Goal: Task Accomplishment & Management: Complete application form

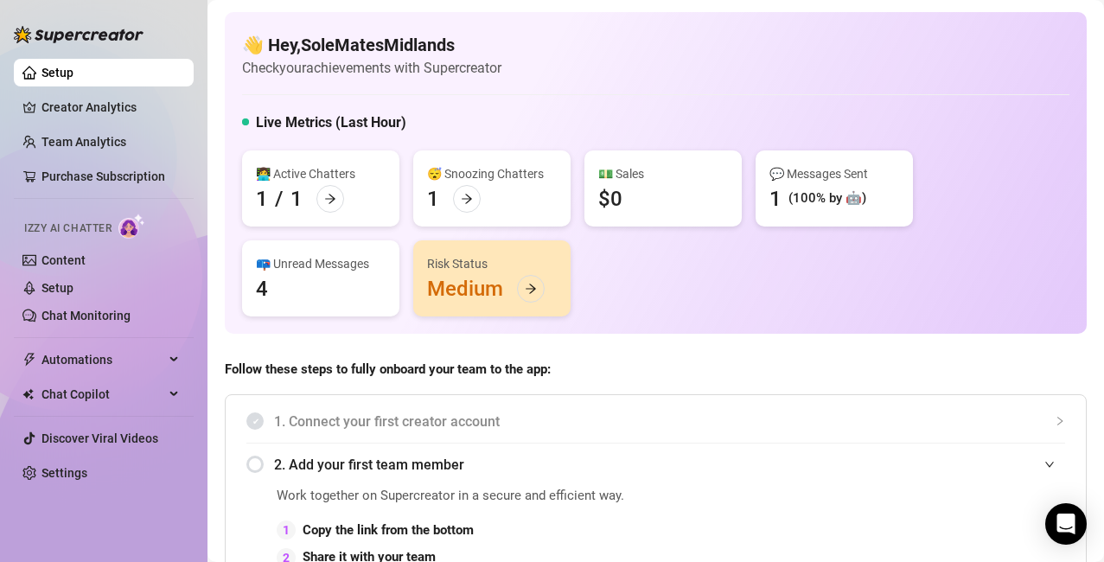
scroll to position [114, 0]
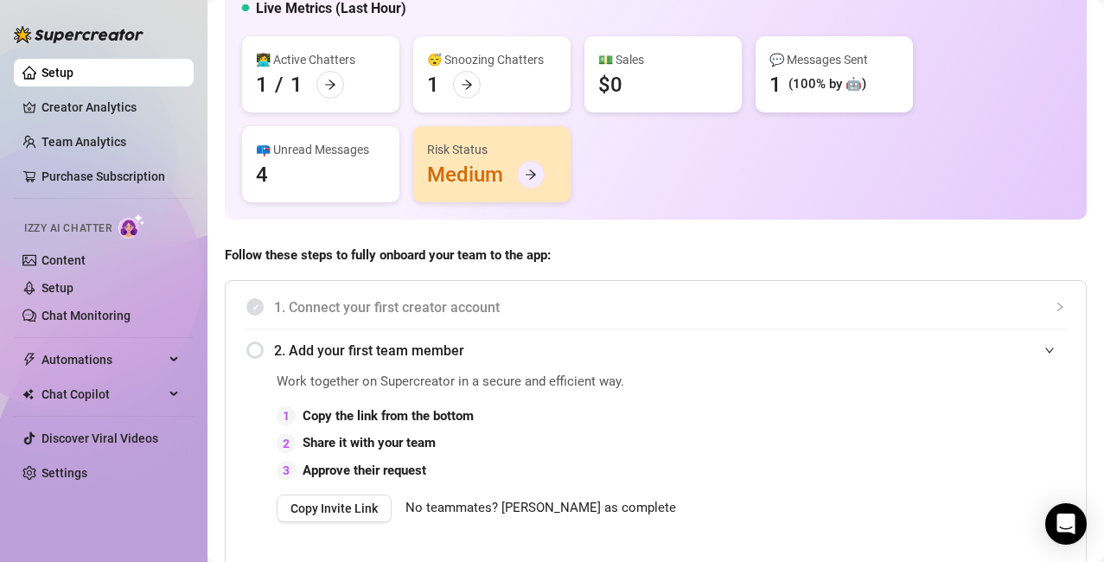
click at [533, 176] on icon "arrow-right" at bounding box center [531, 175] width 10 height 10
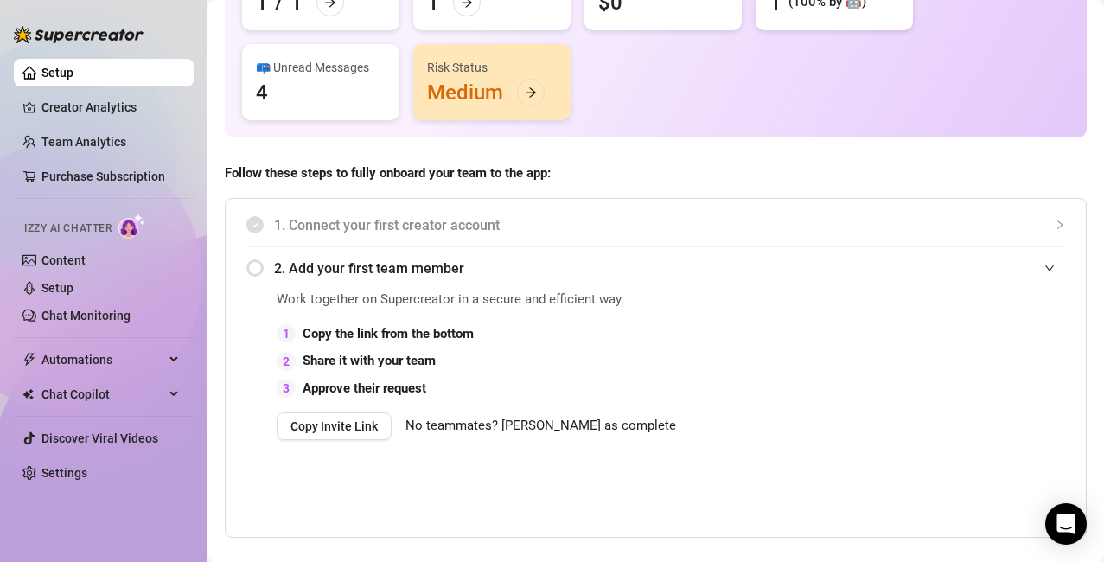
scroll to position [272, 0]
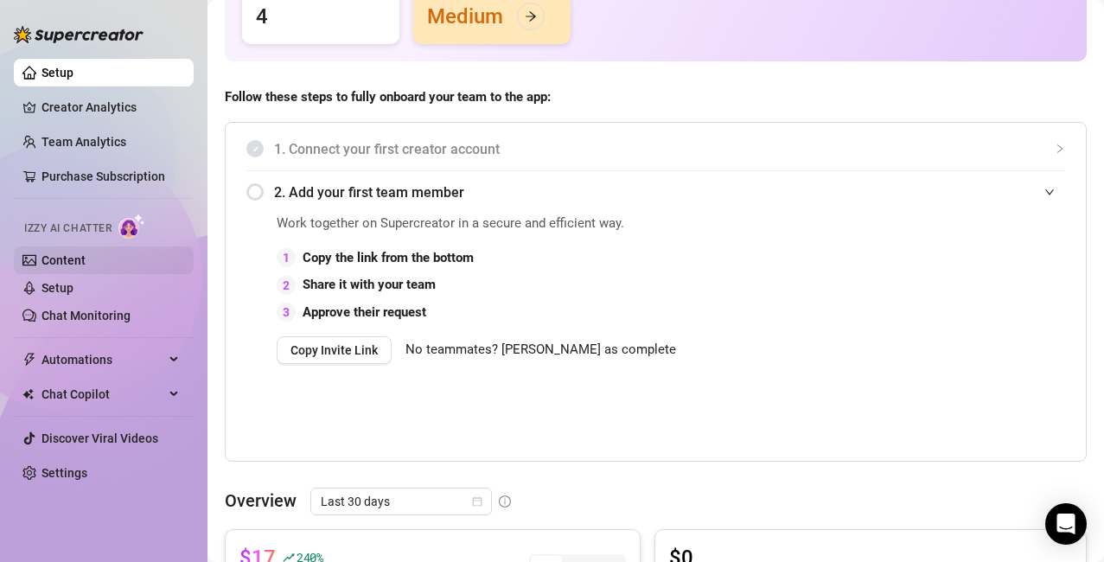
click at [62, 258] on link "Content" at bounding box center [64, 260] width 44 height 14
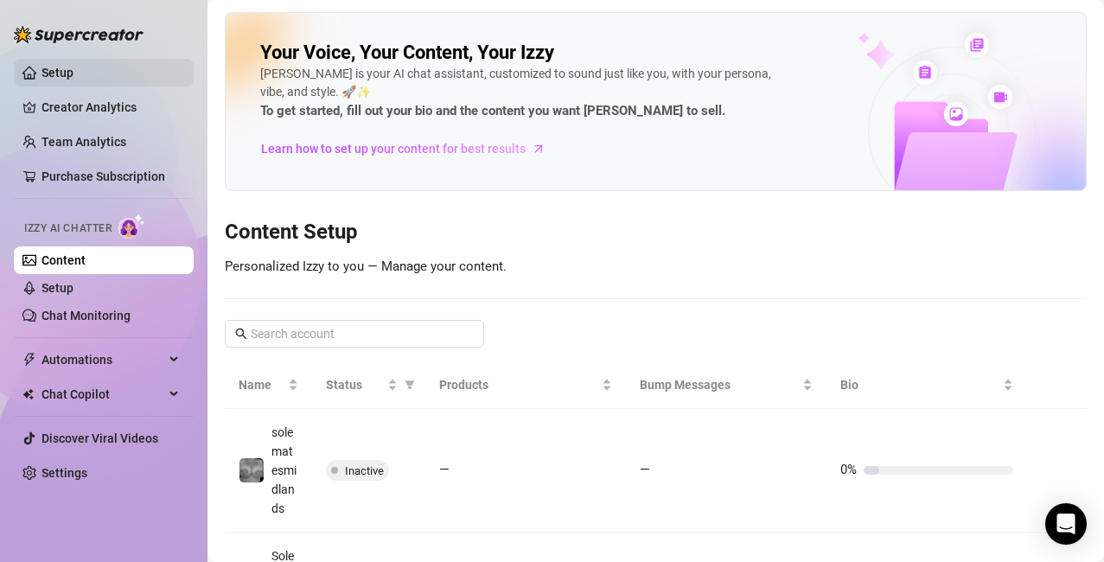
click at [49, 71] on link "Setup" at bounding box center [58, 73] width 32 height 14
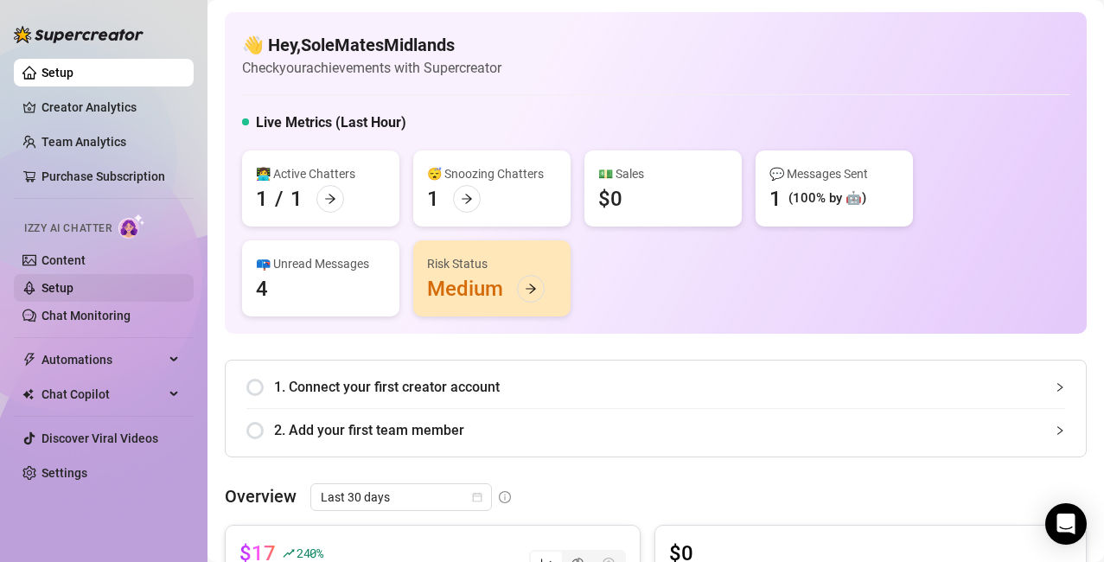
click at [56, 289] on link "Setup" at bounding box center [58, 288] width 32 height 14
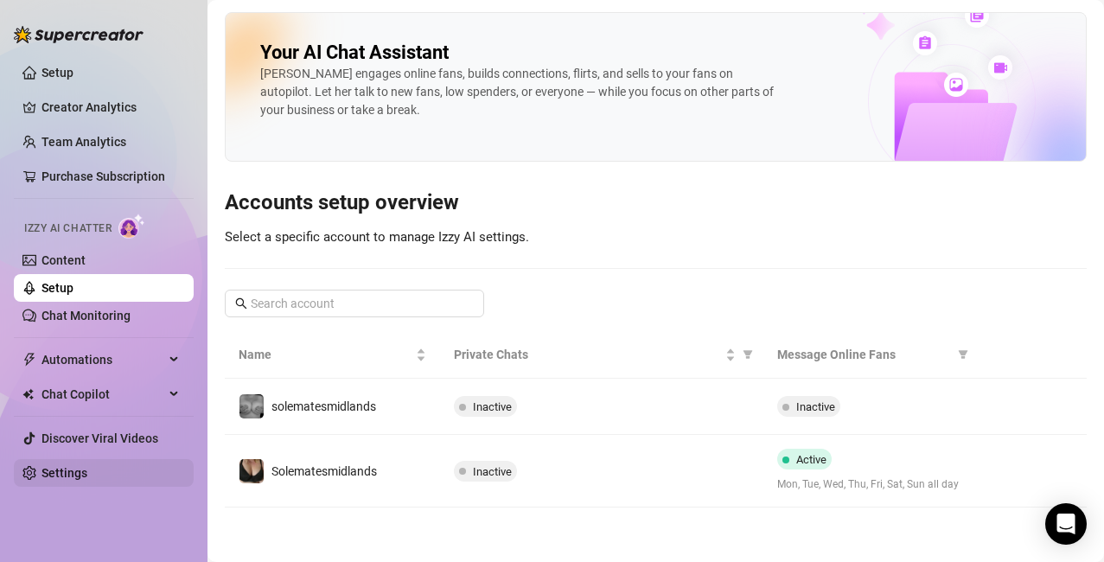
click at [76, 471] on link "Settings" at bounding box center [65, 473] width 46 height 14
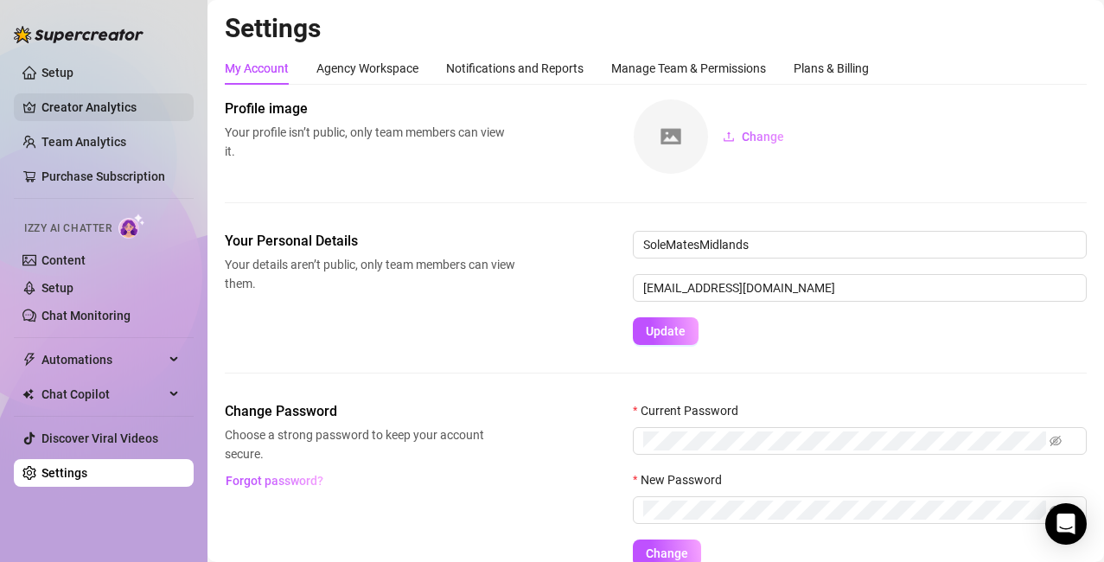
click at [94, 106] on link "Creator Analytics" at bounding box center [111, 107] width 138 height 28
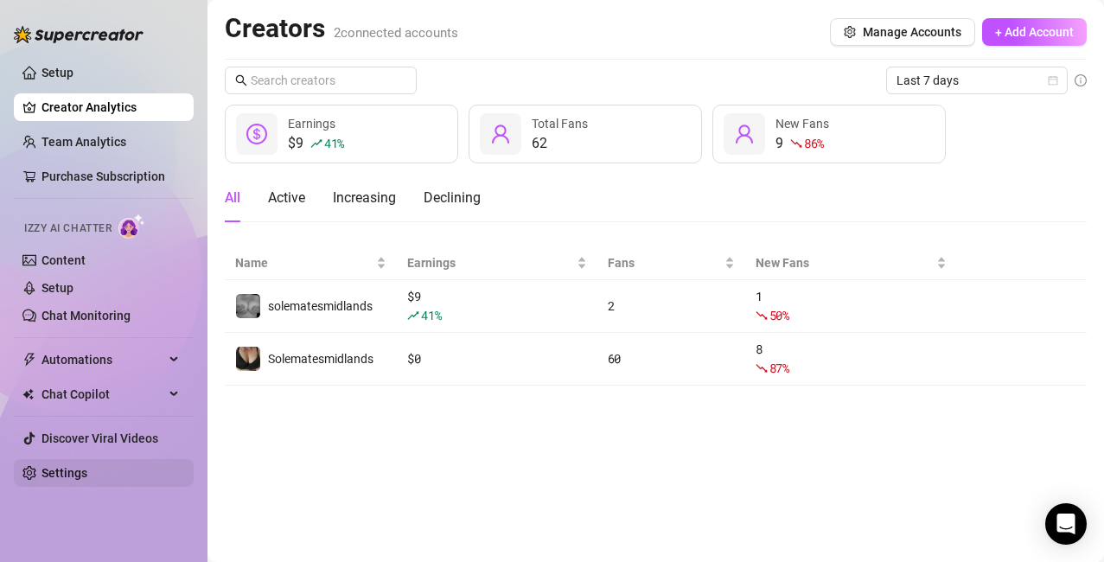
click at [75, 474] on link "Settings" at bounding box center [65, 473] width 46 height 14
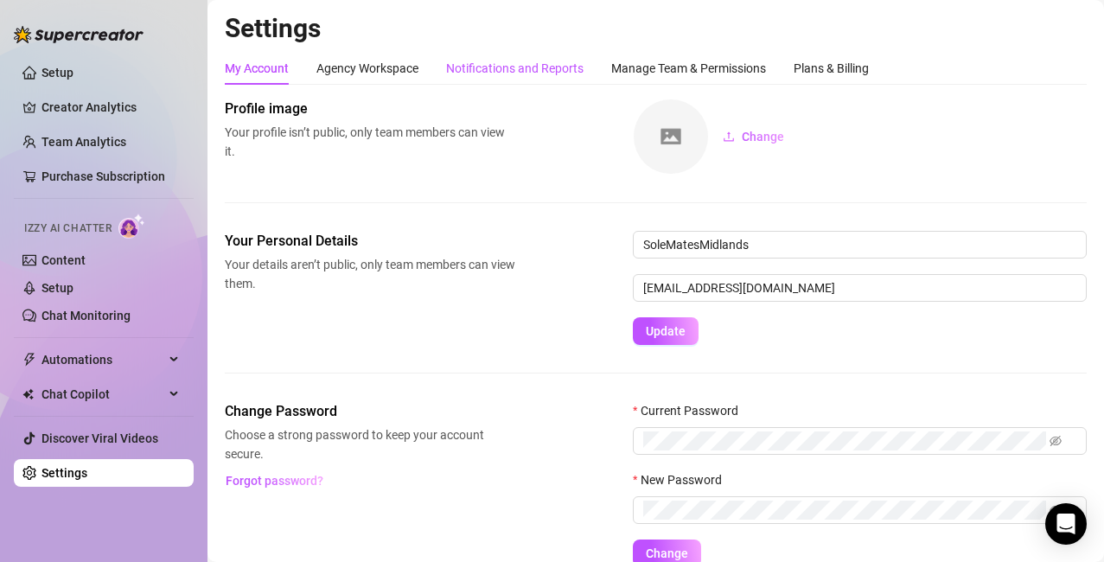
click at [499, 67] on div "Notifications and Reports" at bounding box center [514, 68] width 137 height 19
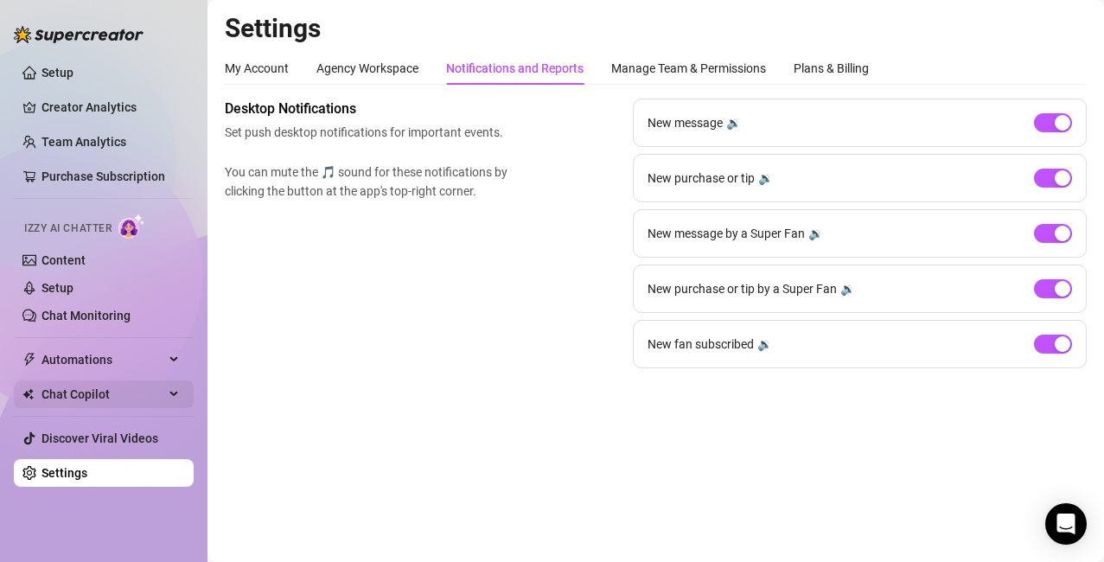
click at [157, 388] on span "Chat Copilot" at bounding box center [103, 394] width 123 height 28
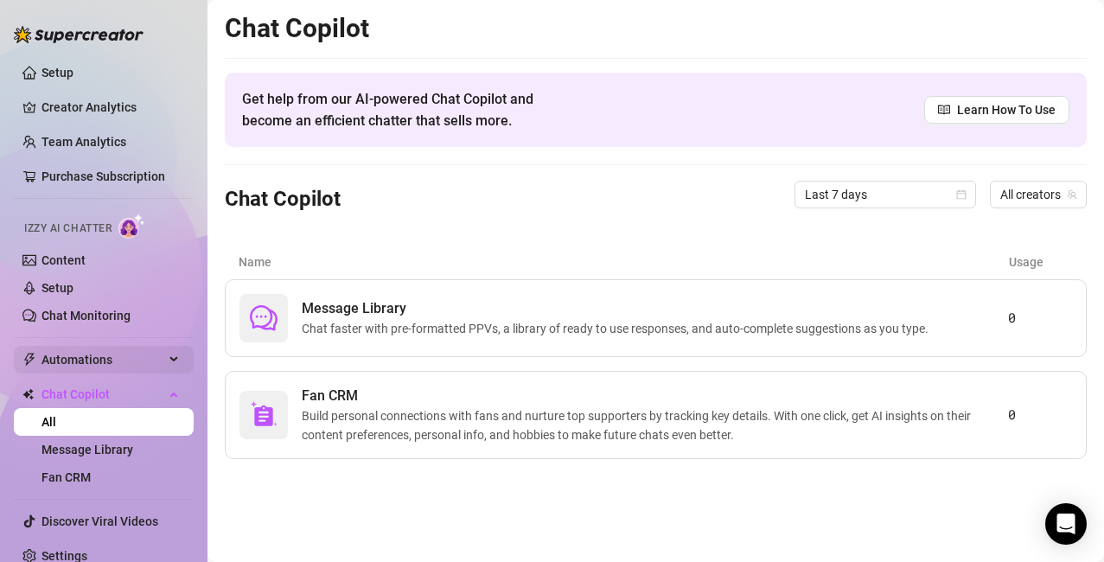
click at [156, 354] on div "Automations" at bounding box center [104, 360] width 180 height 28
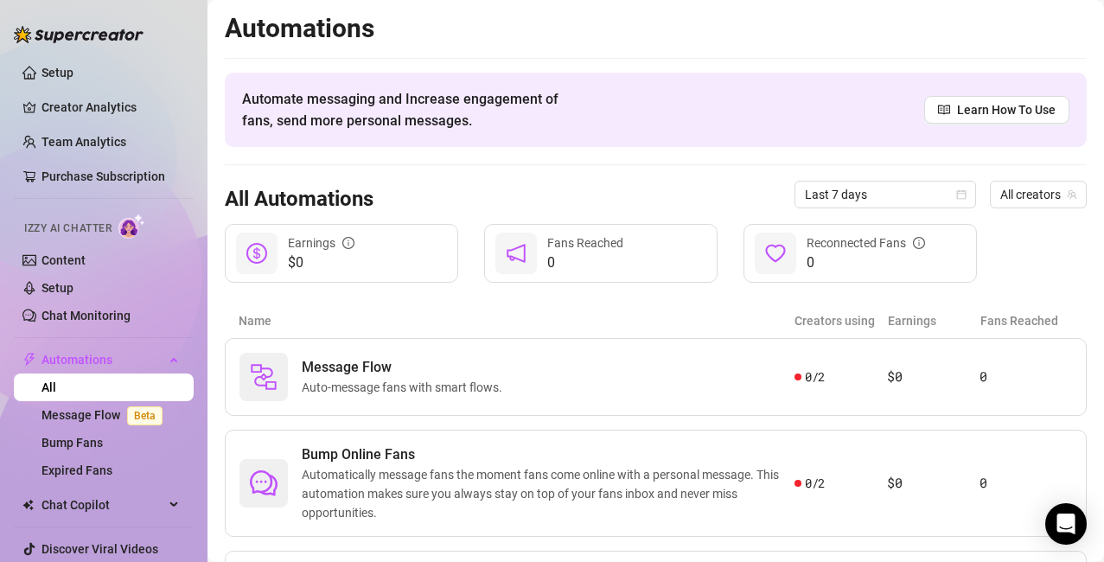
scroll to position [118, 0]
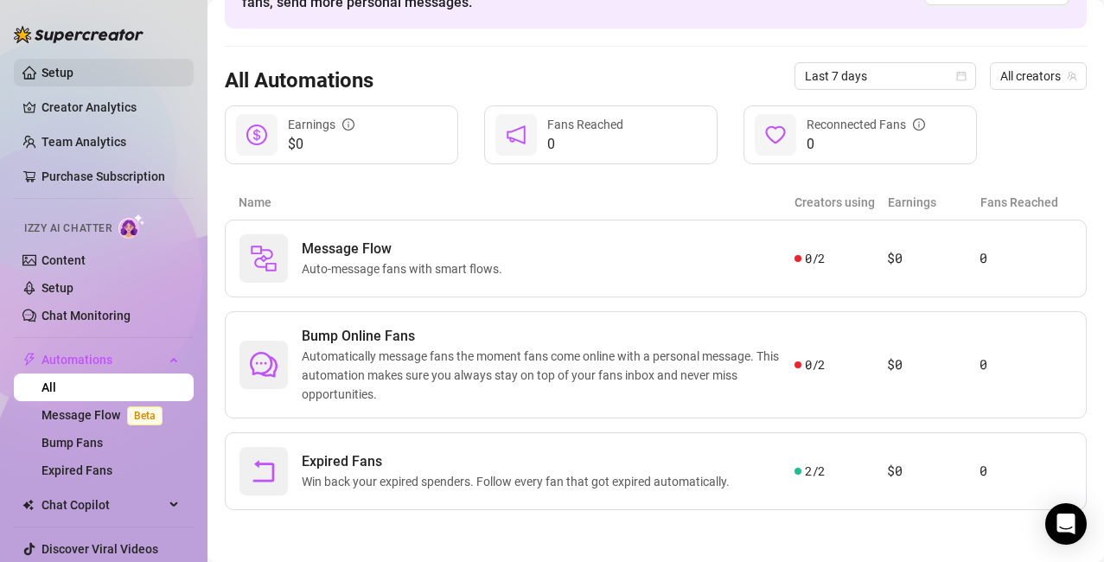
click at [73, 73] on link "Setup" at bounding box center [58, 73] width 32 height 14
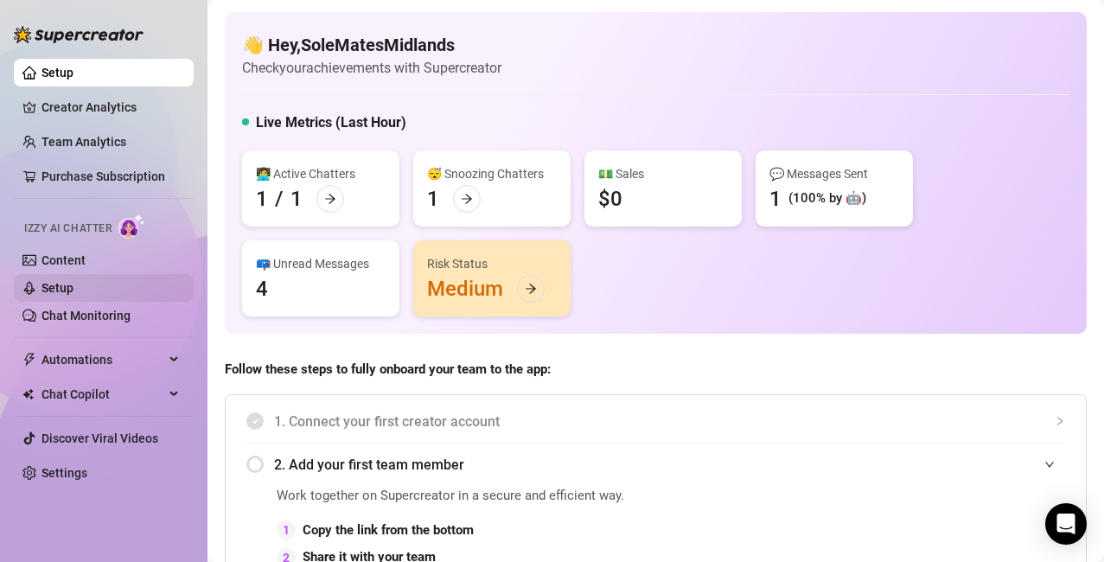
click at [67, 285] on link "Setup" at bounding box center [58, 288] width 32 height 14
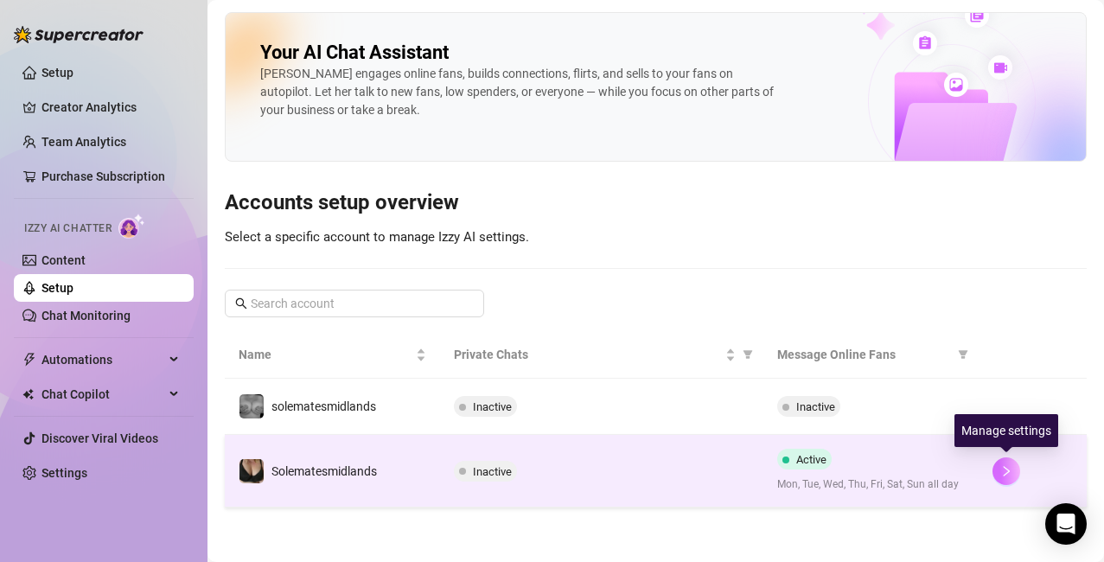
click at [681, 471] on icon "right" at bounding box center [1006, 471] width 12 height 12
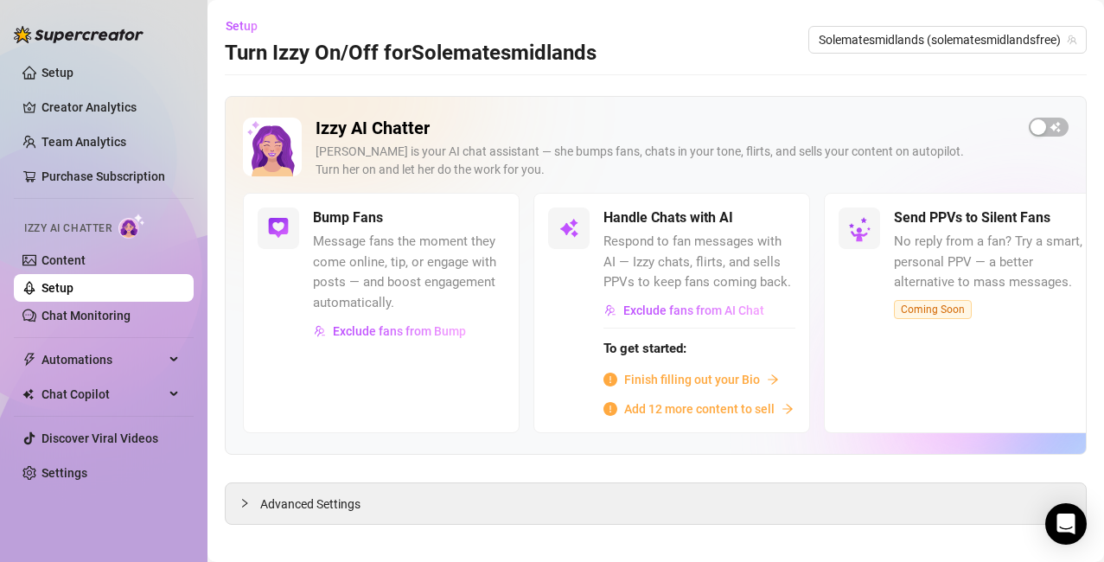
click at [681, 378] on span "Finish filling out your Bio" at bounding box center [692, 379] width 136 height 19
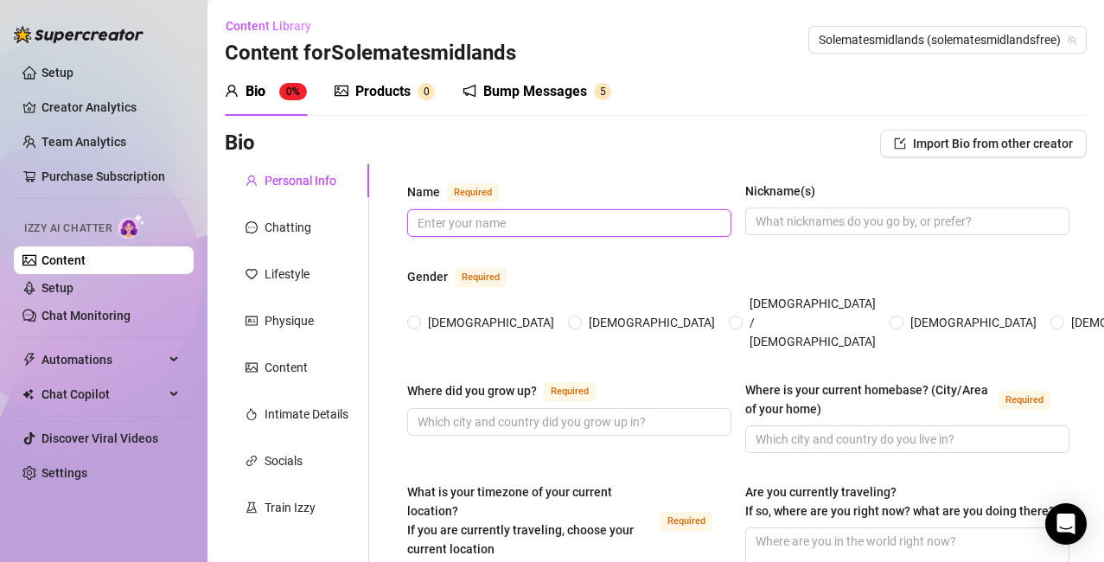
click at [505, 222] on input "Name Required" at bounding box center [568, 223] width 300 height 19
type input "solematesmidlands"
click at [459, 313] on span "[DEMOGRAPHIC_DATA]" at bounding box center [491, 322] width 140 height 19
click at [418, 318] on input "[DEMOGRAPHIC_DATA]" at bounding box center [415, 323] width 7 height 11
radio input "true"
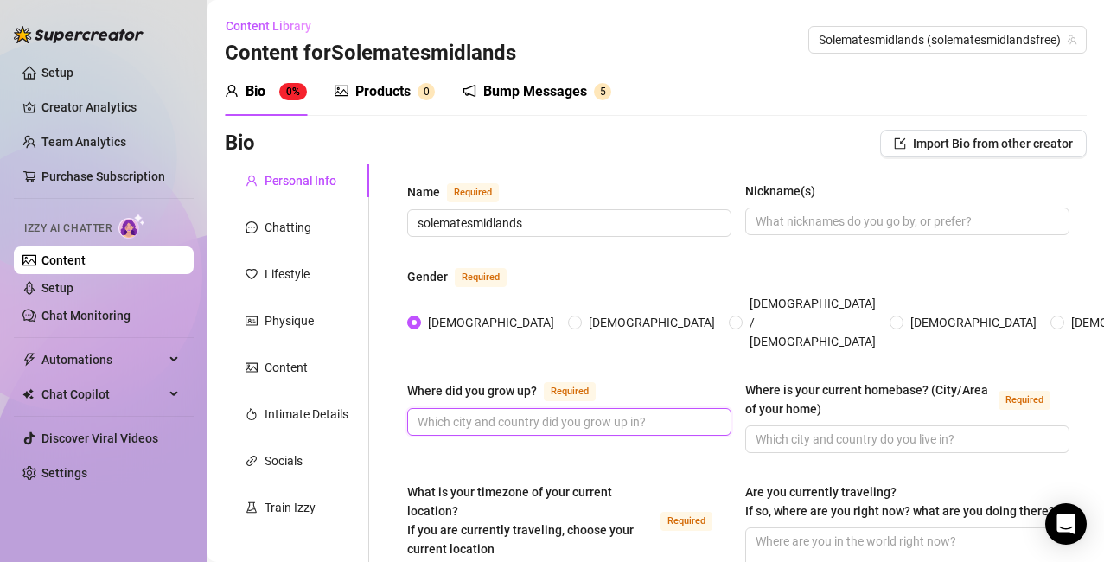
click at [565, 412] on input "Where did you grow up? Required" at bounding box center [568, 421] width 300 height 19
type input "N"
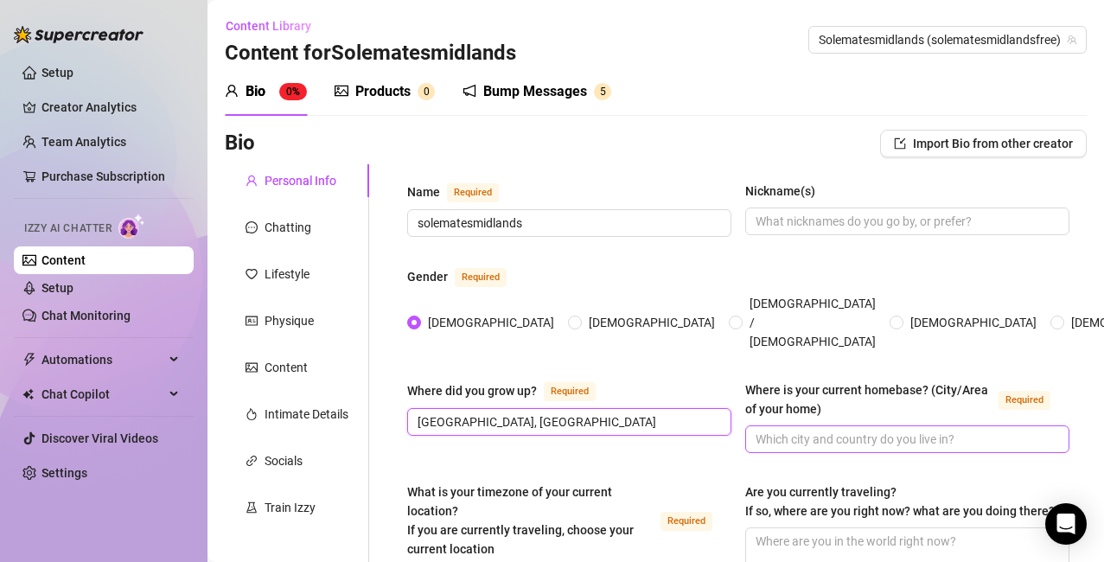
type input "[GEOGRAPHIC_DATA], [GEOGRAPHIC_DATA]"
click at [681, 430] on input "Where is your current homebase? (City/Area of your home) Required" at bounding box center [906, 439] width 300 height 19
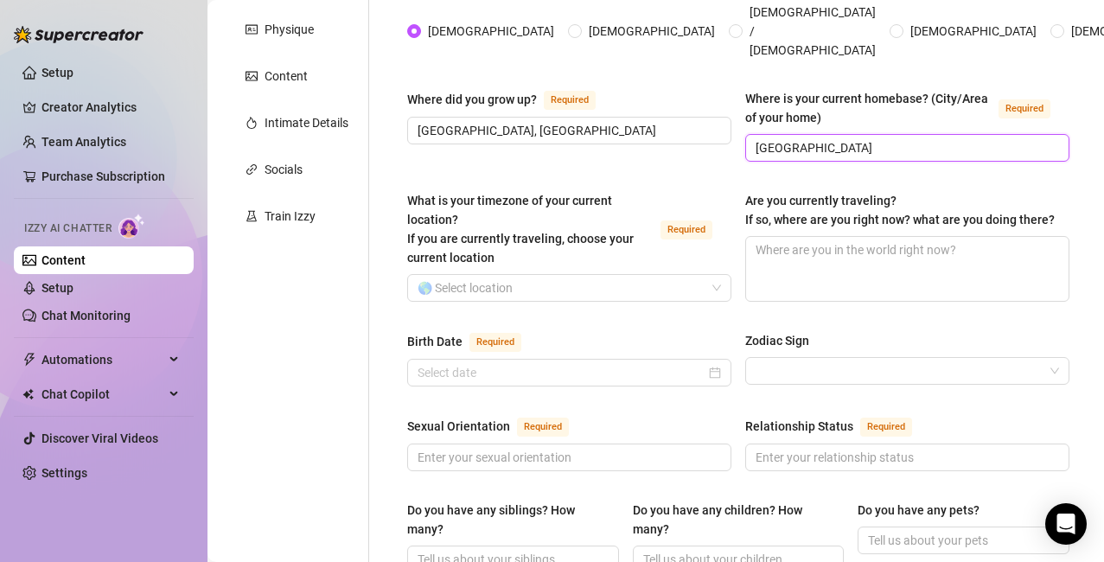
scroll to position [330, 0]
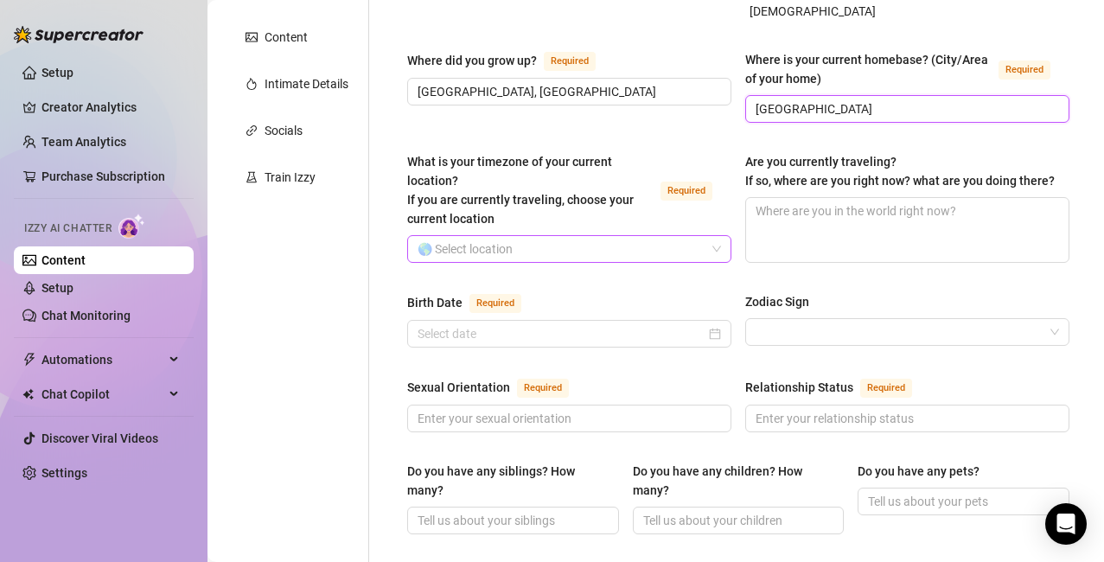
type input "[GEOGRAPHIC_DATA]"
click at [477, 236] on input "What is your timezone of your current location? If you are currently traveling,…" at bounding box center [562, 249] width 288 height 26
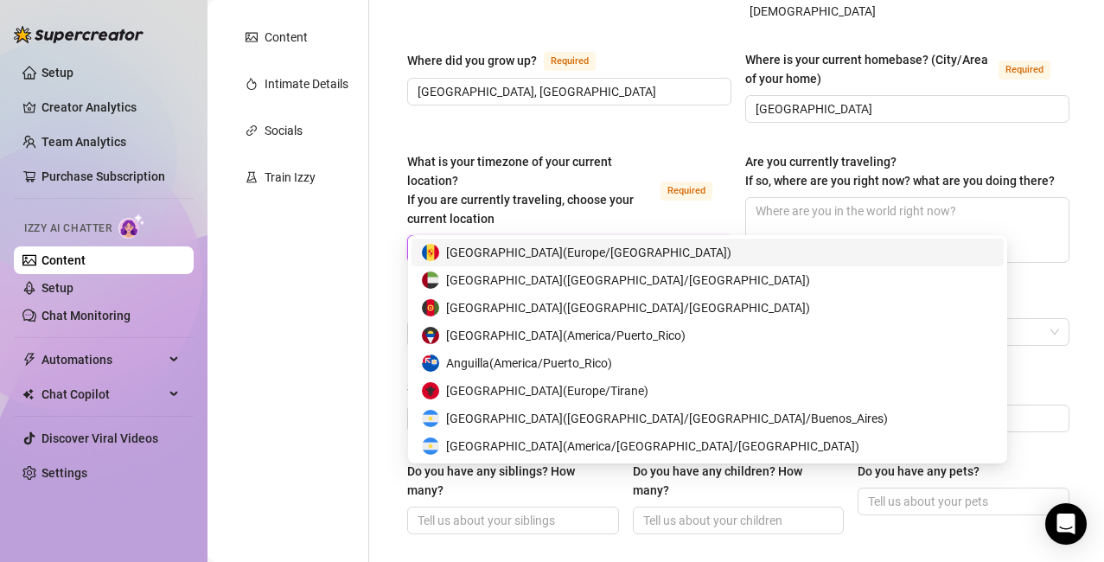
type input "un"
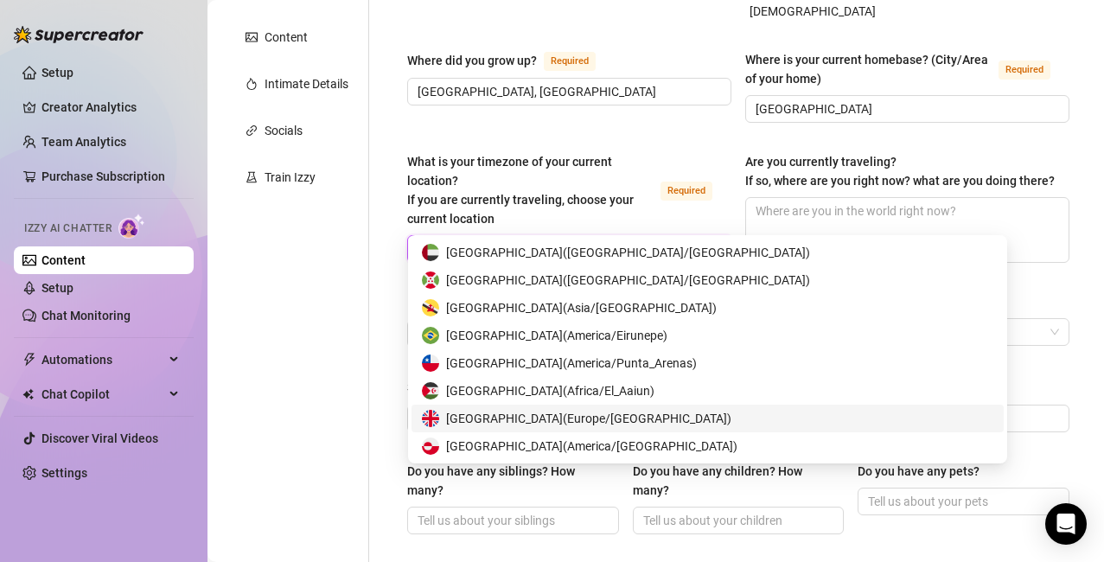
click at [500, 414] on span "[GEOGRAPHIC_DATA] ( [GEOGRAPHIC_DATA]/[GEOGRAPHIC_DATA] )" at bounding box center [588, 418] width 285 height 19
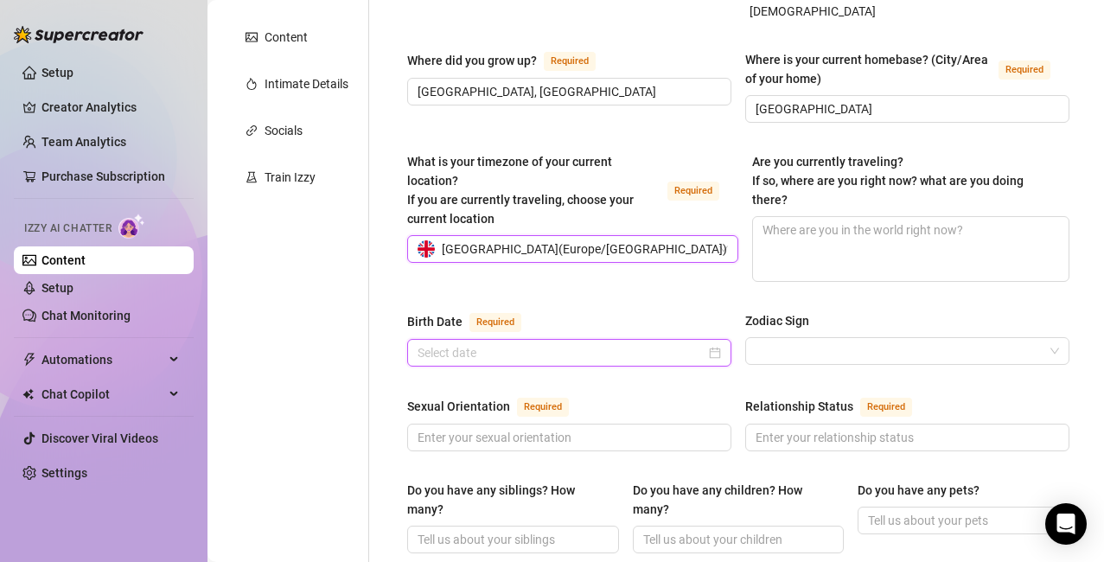
click at [497, 343] on input "Birth Date Required" at bounding box center [562, 352] width 288 height 19
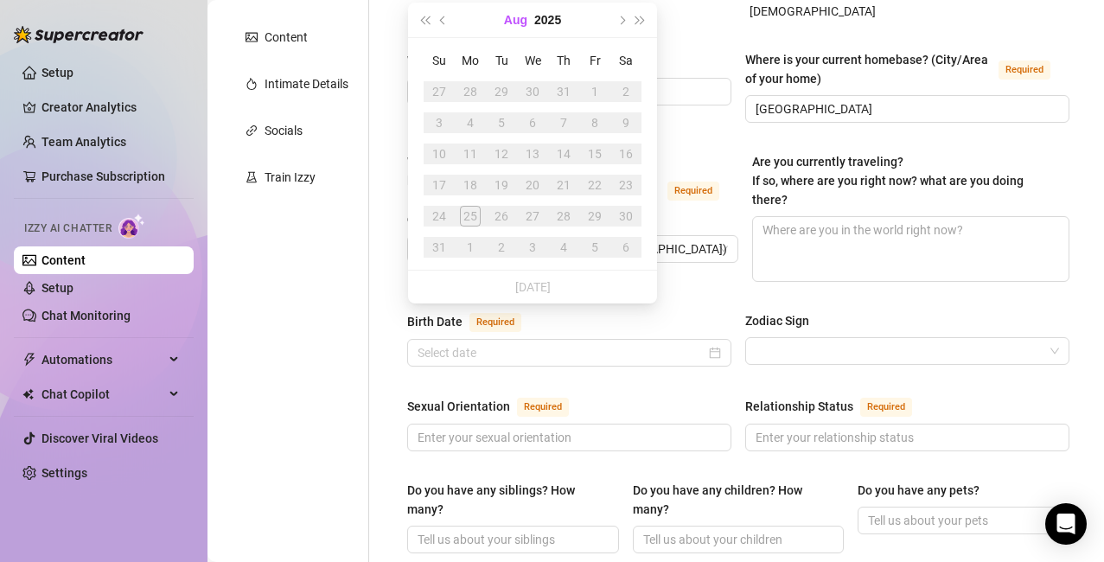
click at [520, 17] on button "Aug" at bounding box center [515, 20] width 23 height 35
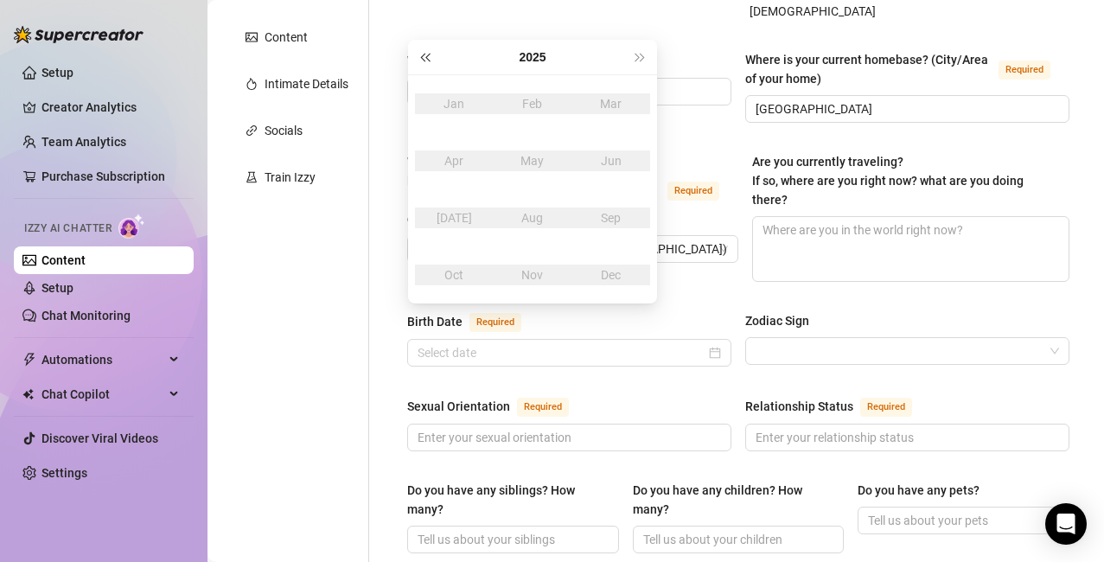
click at [423, 59] on span "Last year (Control + left)" at bounding box center [424, 57] width 9 height 9
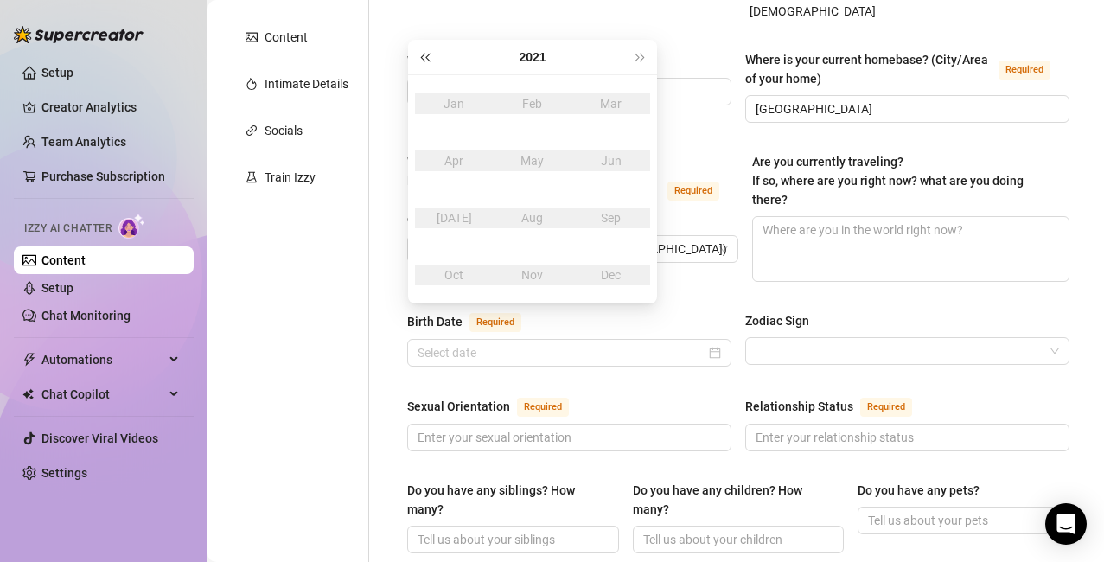
click at [423, 59] on span "Last year (Control + left)" at bounding box center [424, 57] width 9 height 9
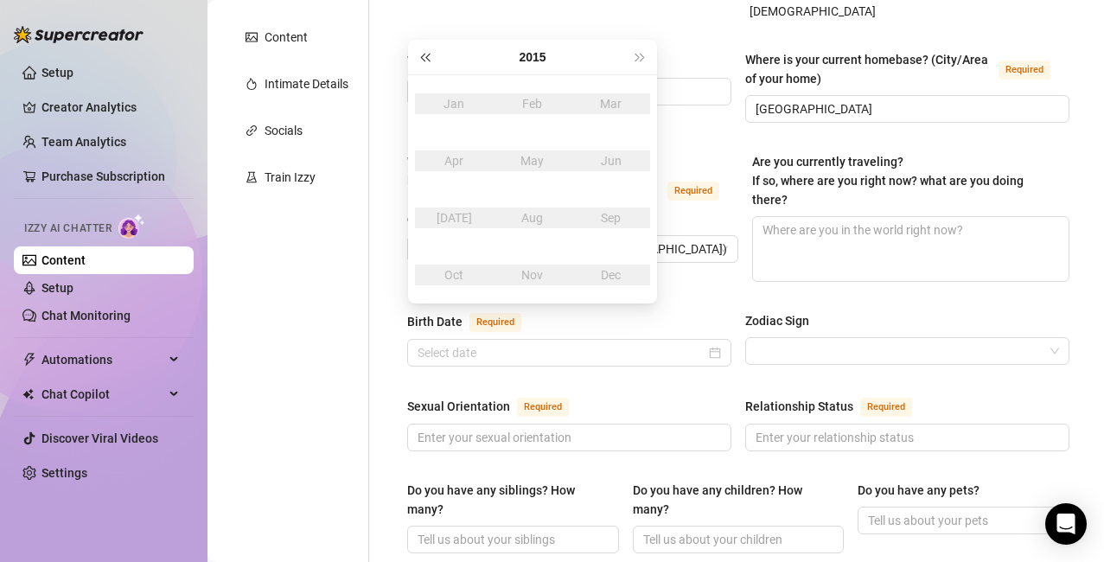
click at [423, 59] on span "Last year (Control + left)" at bounding box center [424, 57] width 9 height 9
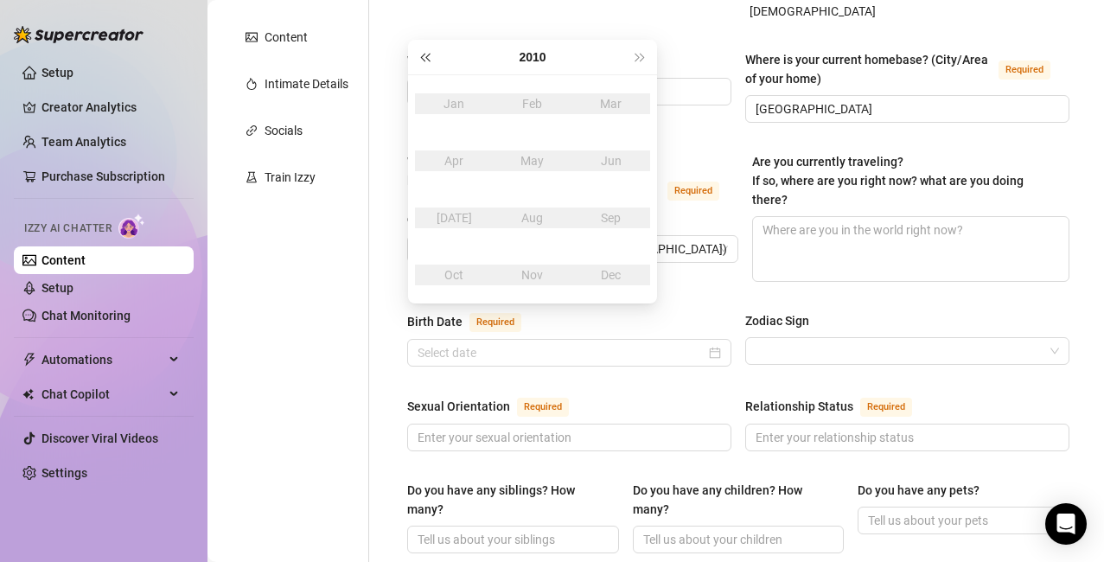
click at [423, 59] on span "Last year (Control + left)" at bounding box center [424, 57] width 9 height 9
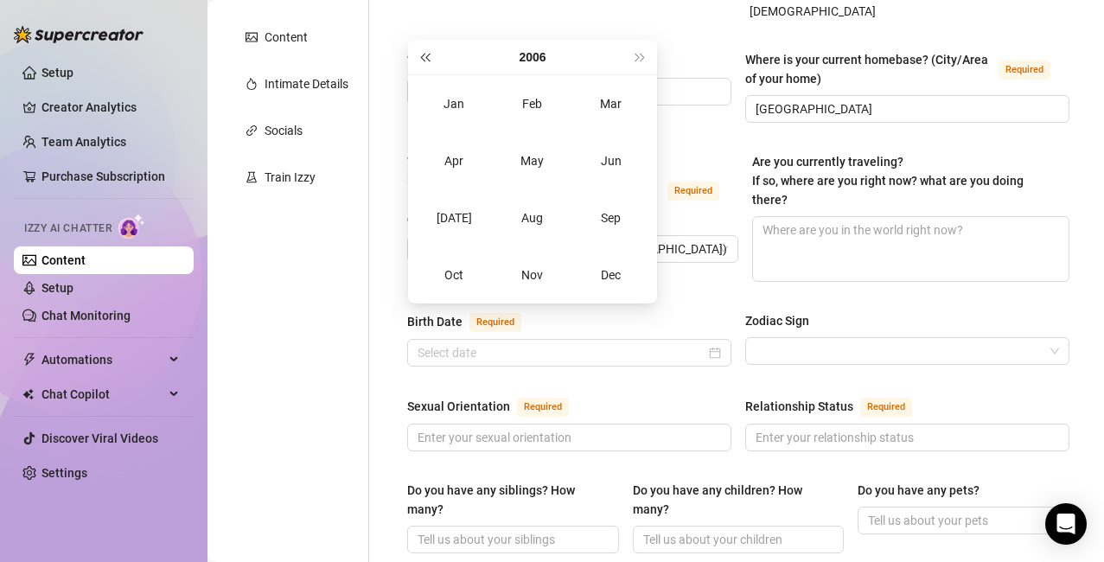
click at [423, 59] on span "Last year (Control + left)" at bounding box center [424, 57] width 9 height 9
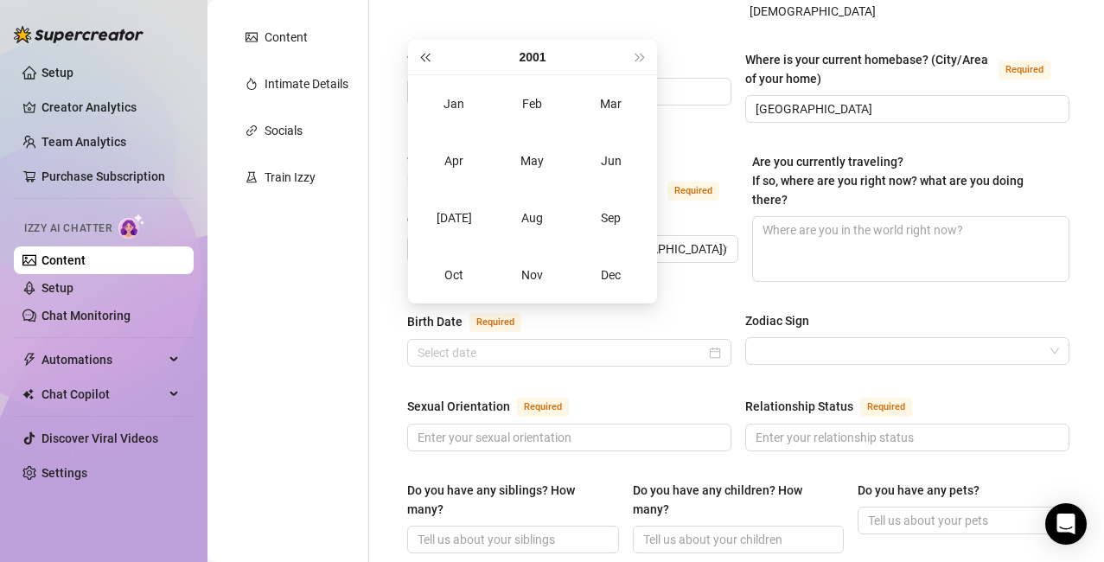
click at [423, 59] on span "Last year (Control + left)" at bounding box center [424, 57] width 9 height 9
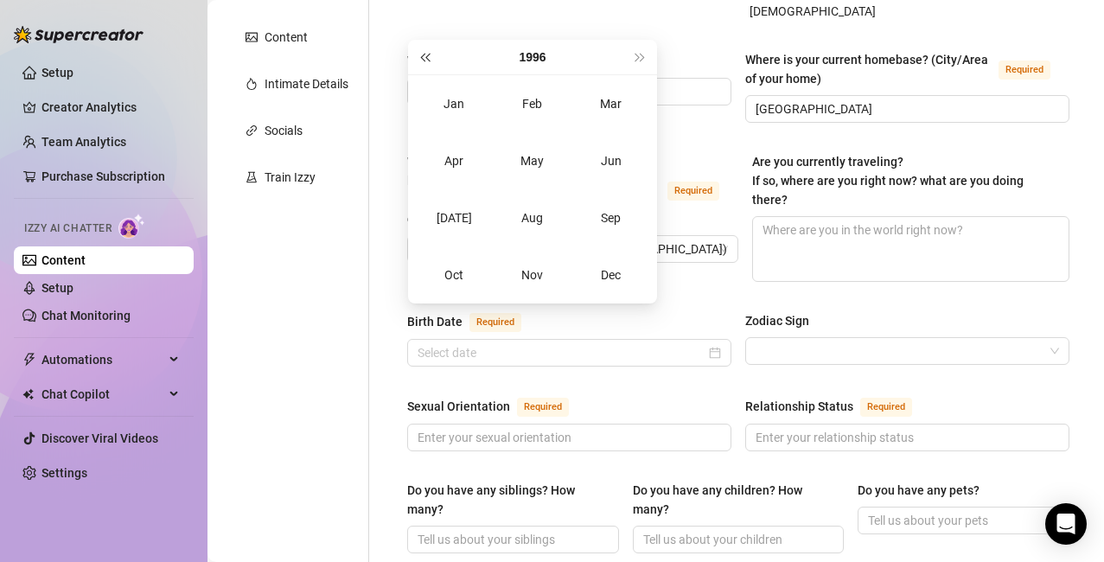
click at [423, 59] on span "Last year (Control + left)" at bounding box center [424, 57] width 9 height 9
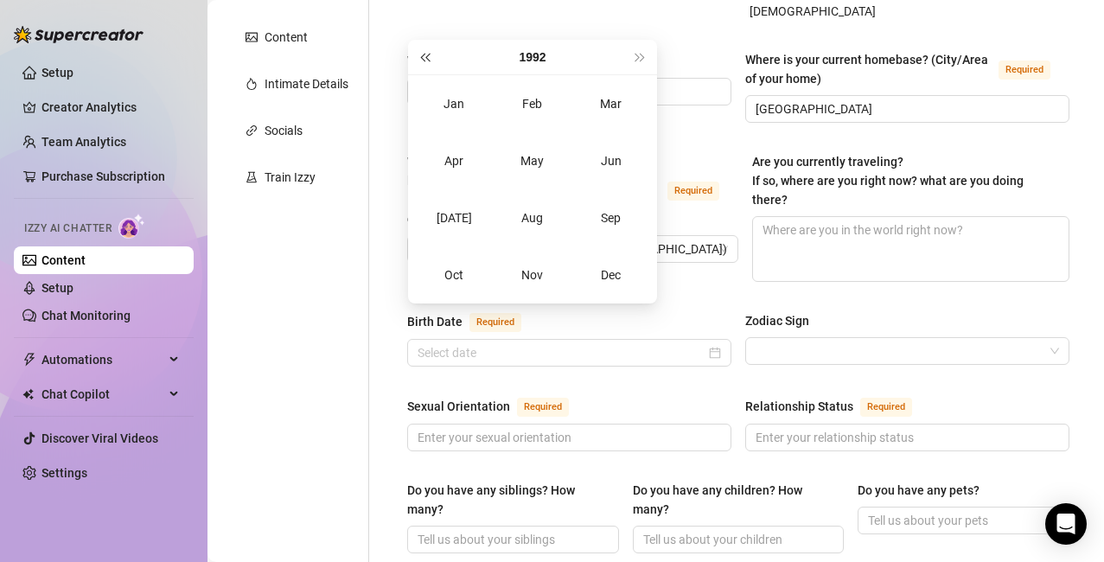
click at [423, 59] on span "Last year (Control + left)" at bounding box center [424, 57] width 9 height 9
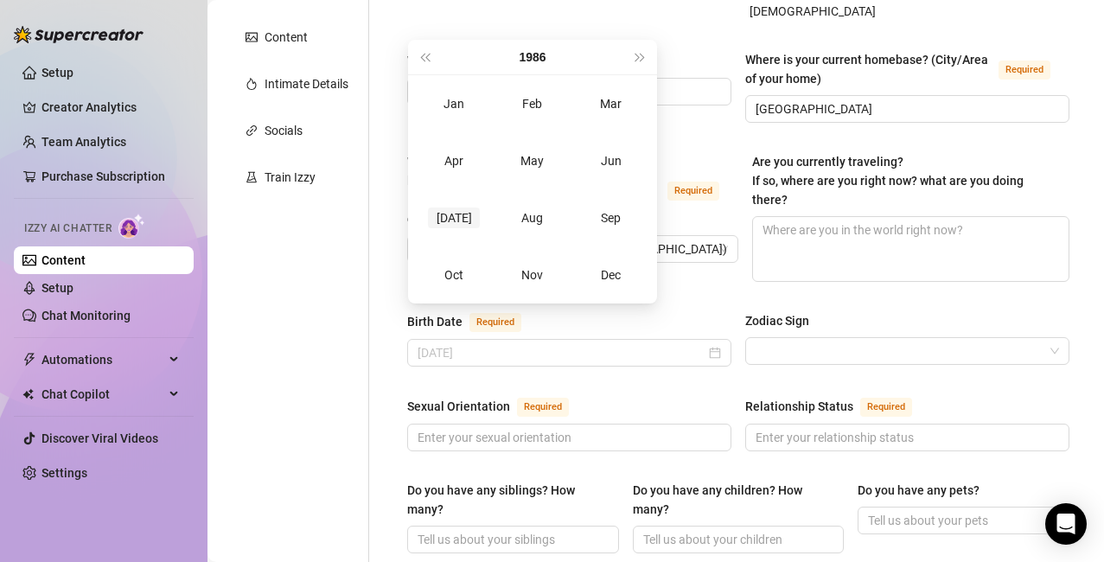
click at [456, 214] on div "[DATE]" at bounding box center [454, 218] width 52 height 21
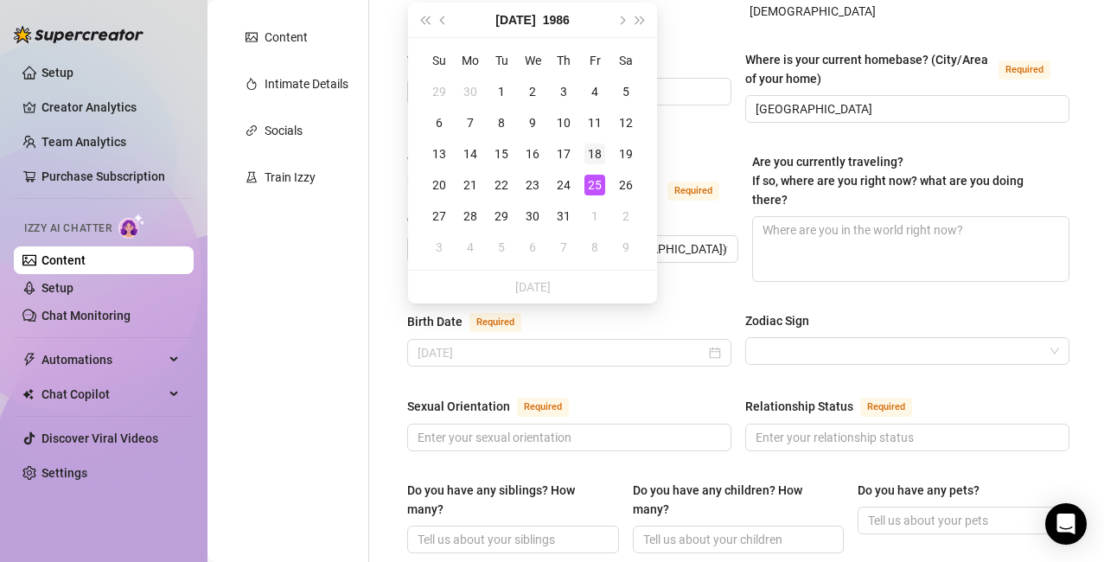
type input "[DATE]"
click at [598, 154] on div "18" at bounding box center [594, 154] width 21 height 21
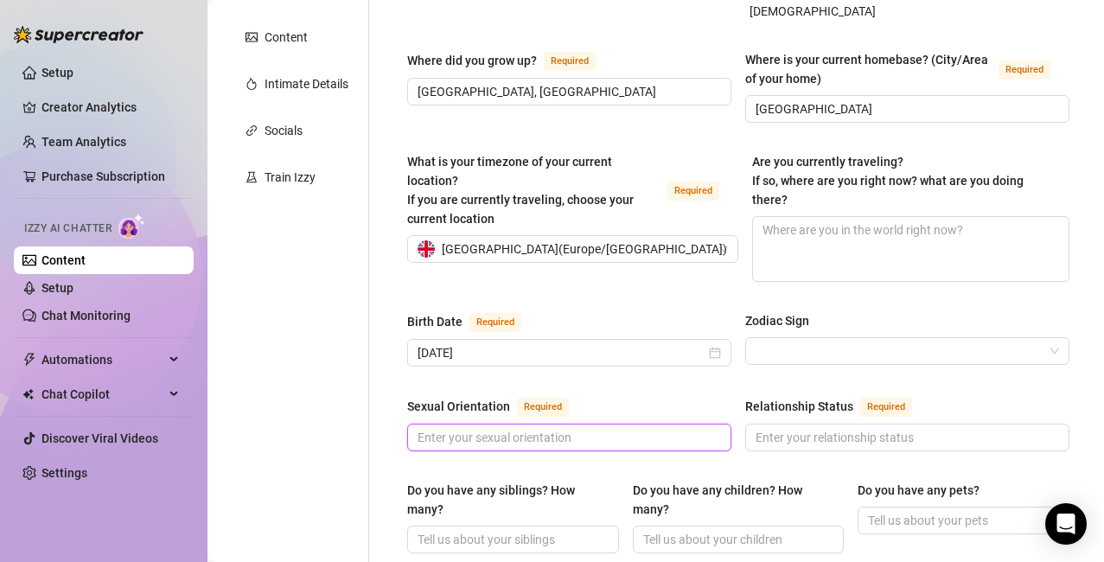
click at [552, 428] on input "Sexual Orientation Required" at bounding box center [568, 437] width 300 height 19
type input "hetrosexual"
click at [681, 428] on input "Relationship Status Required" at bounding box center [906, 437] width 300 height 19
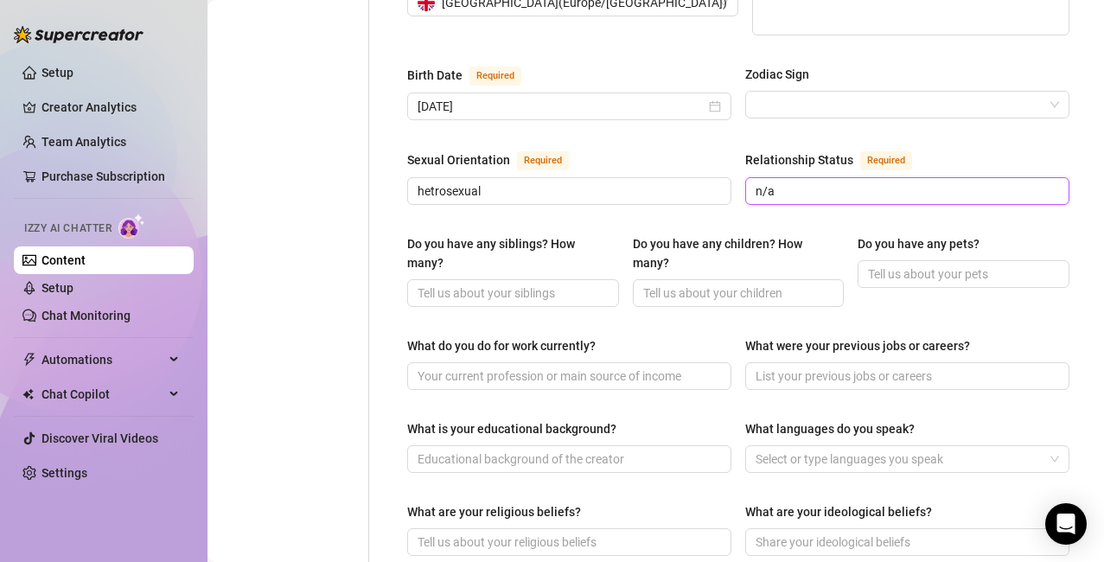
scroll to position [602, 0]
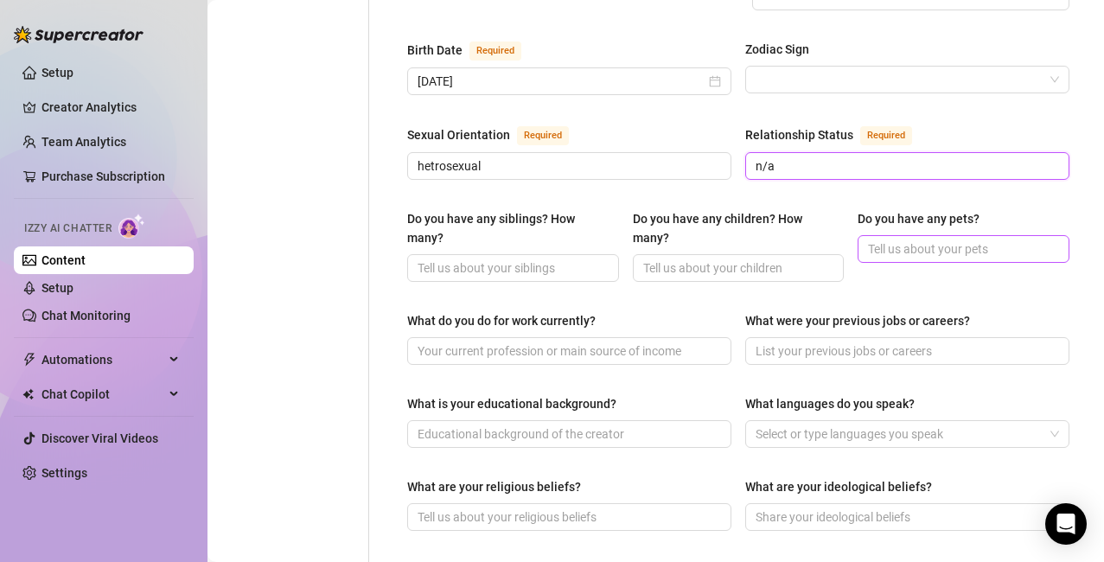
type input "n/a"
click at [681, 239] on input "Do you have any pets?" at bounding box center [962, 248] width 188 height 19
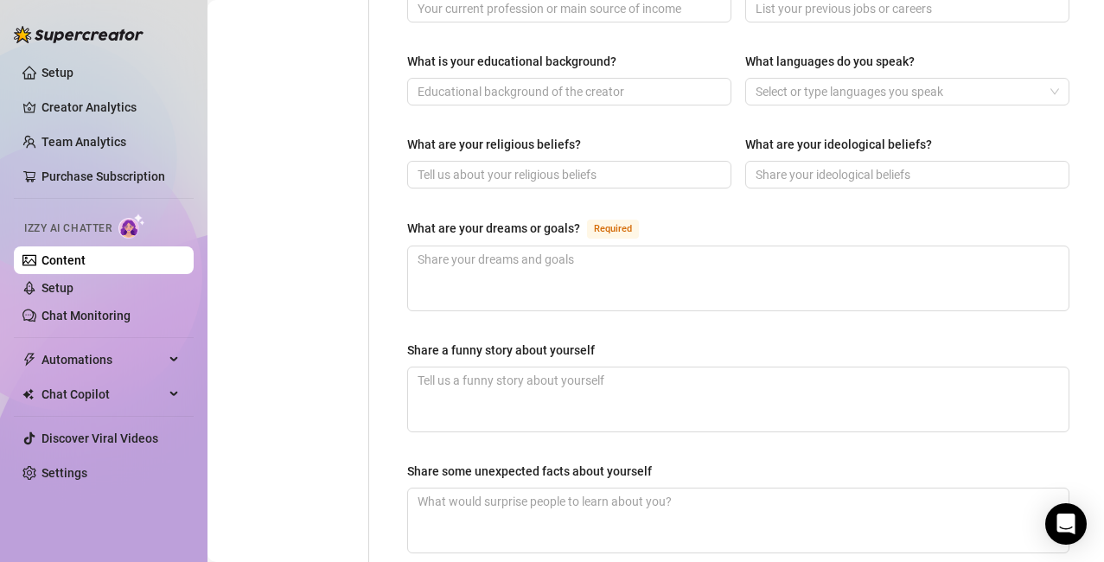
scroll to position [964, 0]
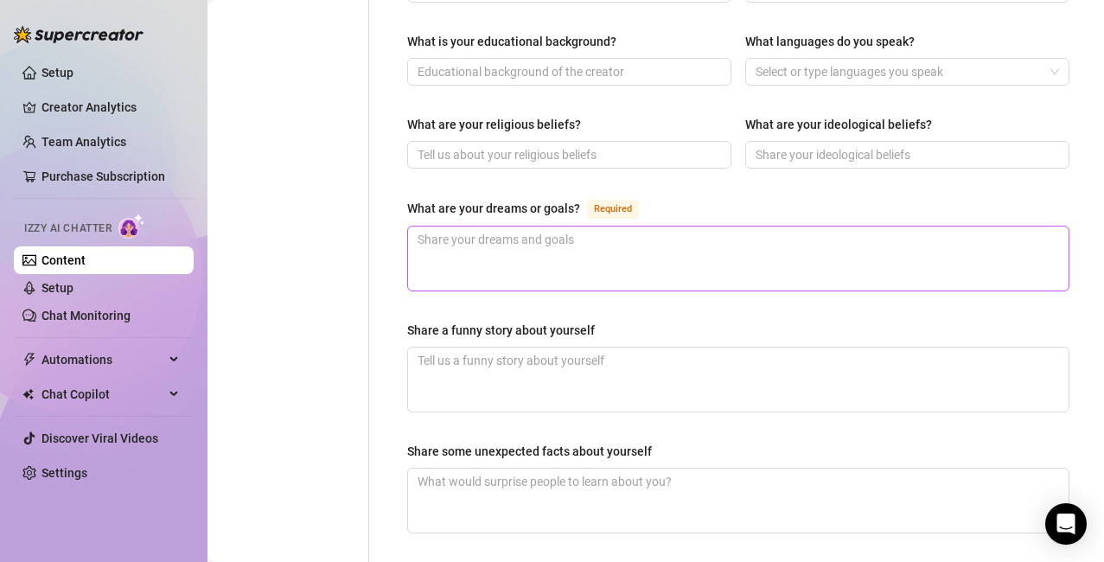
type input "dogs"
click at [506, 227] on textarea "What are your dreams or goals? Required" at bounding box center [738, 259] width 661 height 64
type textarea "be"
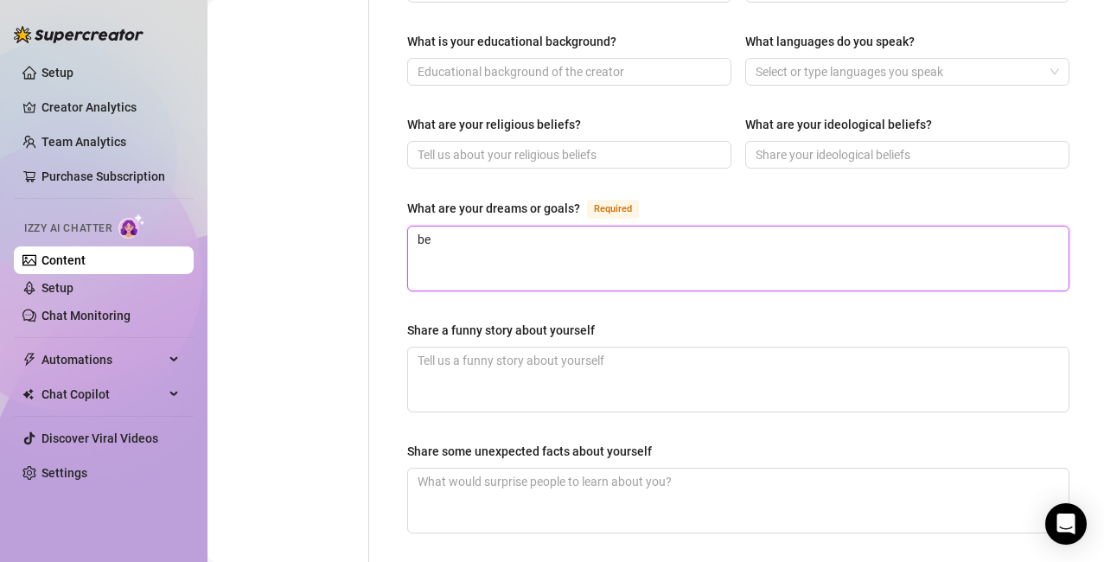
type textarea "be t"
type textarea "be th"
type textarea "be the"
type textarea "be the b"
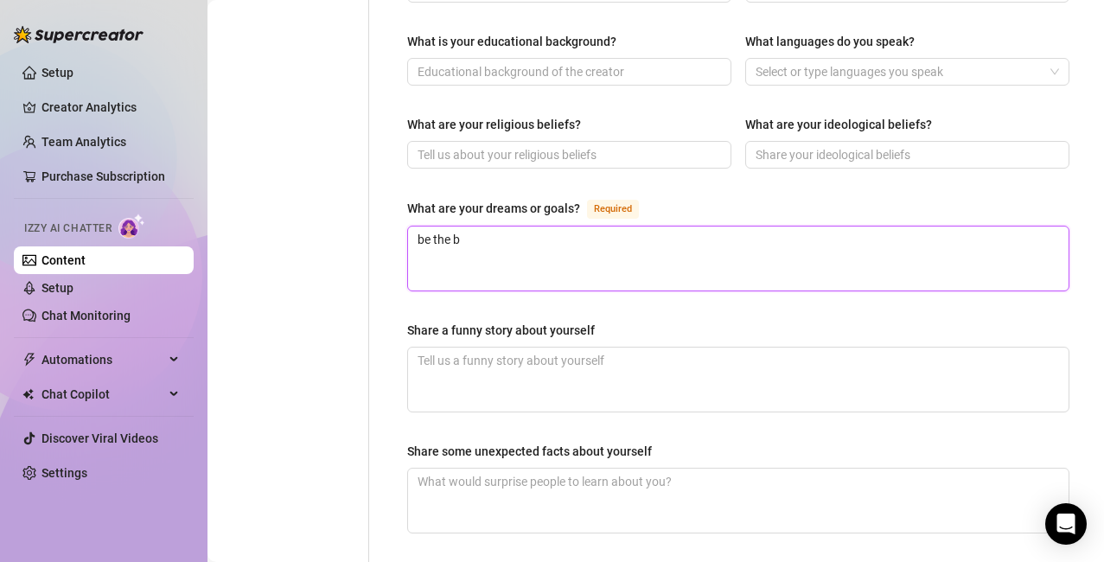
type textarea "be the be"
type textarea "be the bes"
type textarea "be the best"
type textarea "be the best i"
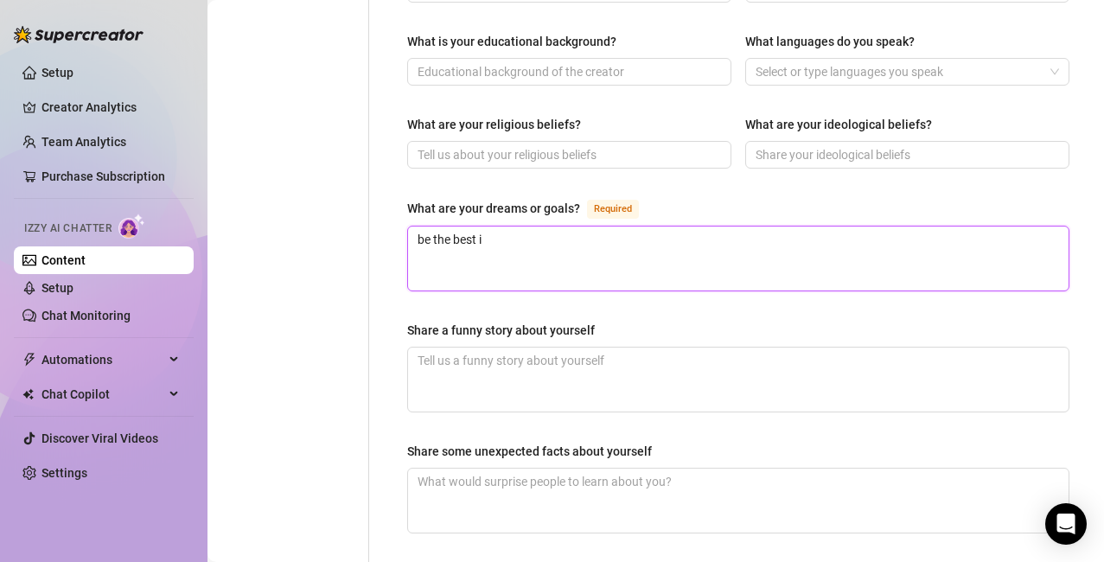
type textarea "be the best i c"
type textarea "be the best i ca"
type textarea "be the best i can"
type textarea "be the best i can b"
type textarea "be the best i can be"
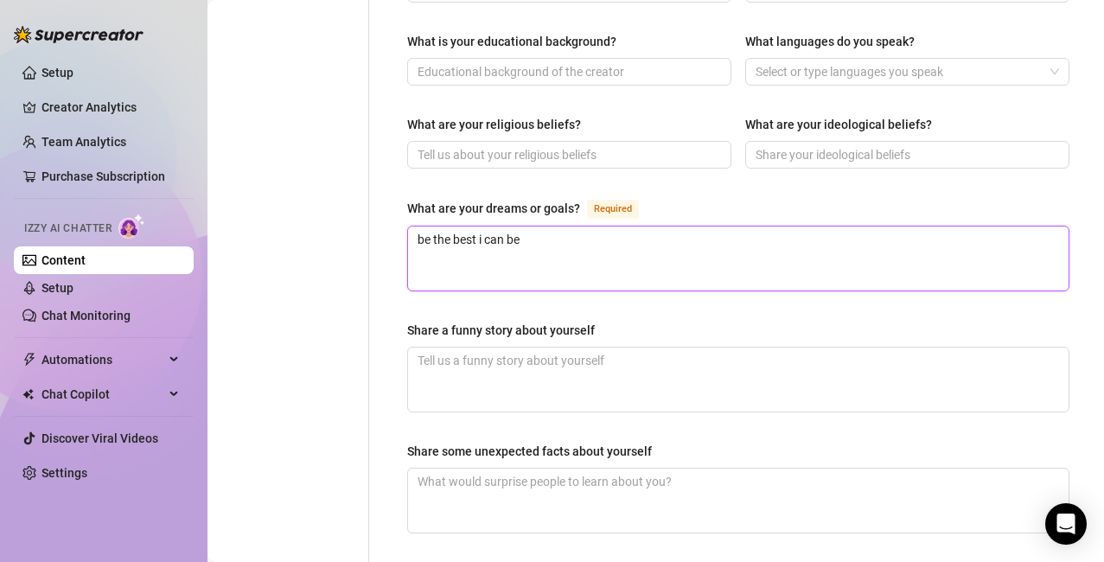
type textarea "be the best i can be"
type textarea "be the best i can be w"
type textarea "be the best i can be wi"
type textarea "be the best i can be with"
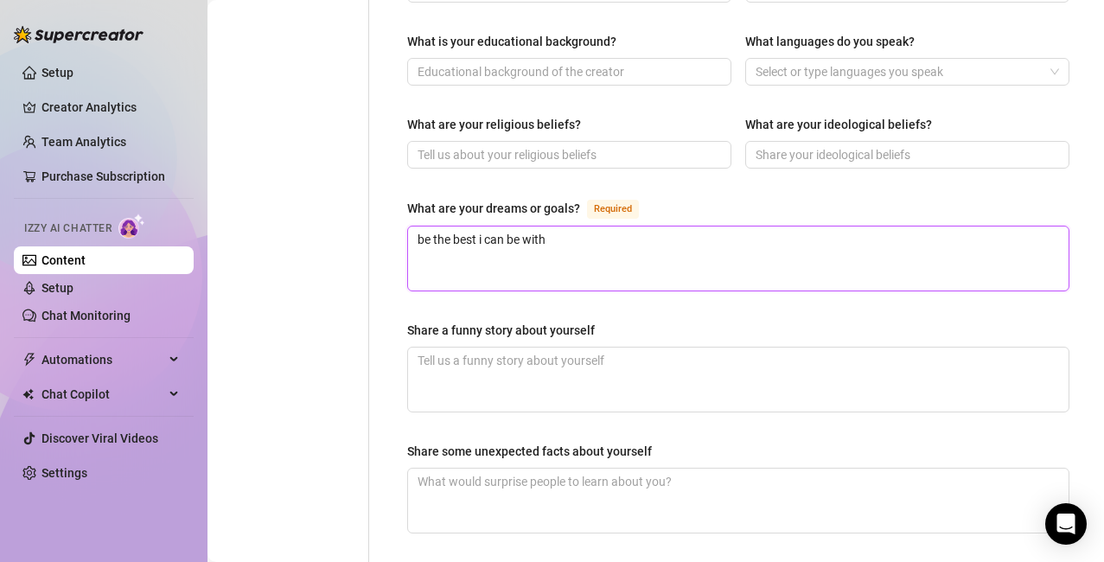
type textarea "be the best i can be with w"
type textarea "be the best i can be with wha"
type textarea "be the best i can be with what"
type textarea "be the best i can be with what i"
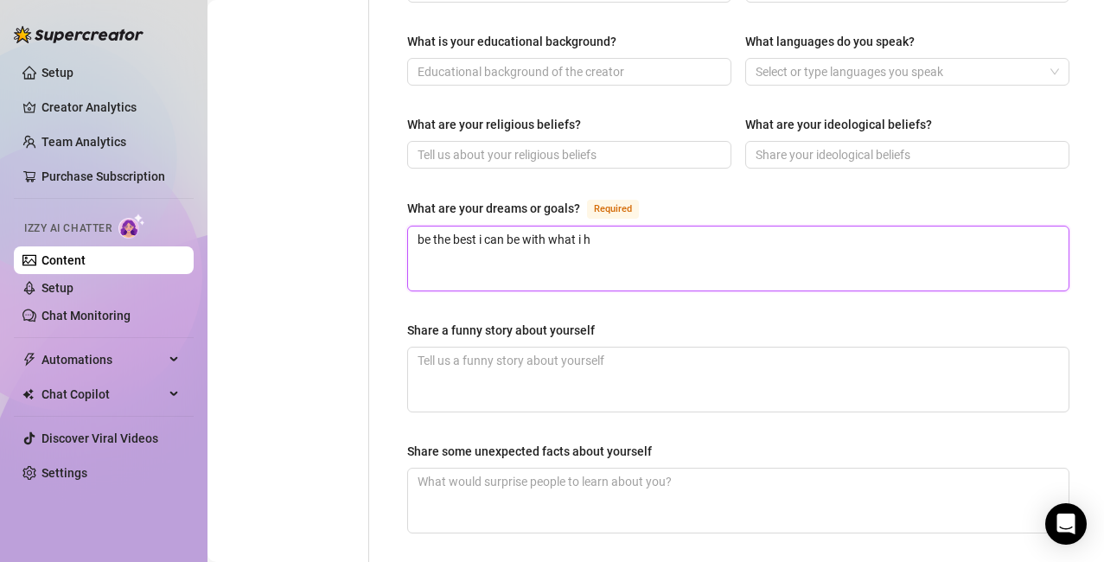
type textarea "be the best i can be with what i ha"
type textarea "be the best i can be with what i hav"
type textarea "be the best i can be with what i have"
type textarea "be the best i can be with what i have b"
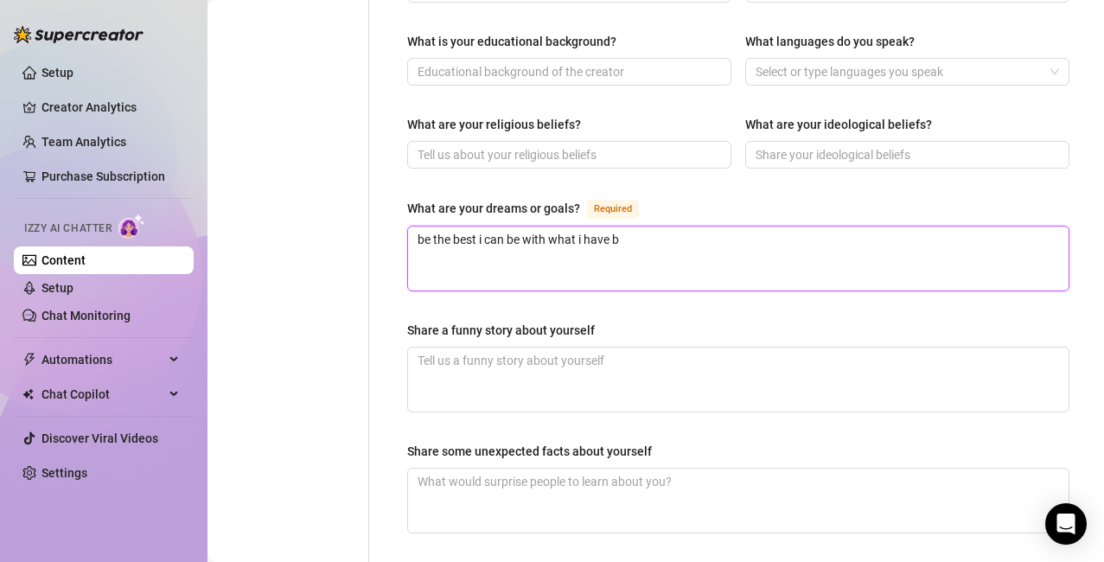
type textarea "be the best i can be with what i have be"
type textarea "be the best i can be with what i have been"
type textarea "be the best i can be with what i have been g"
type textarea "be the best i can be with what i have been gi"
type textarea "be the best i can be with what i have been giv"
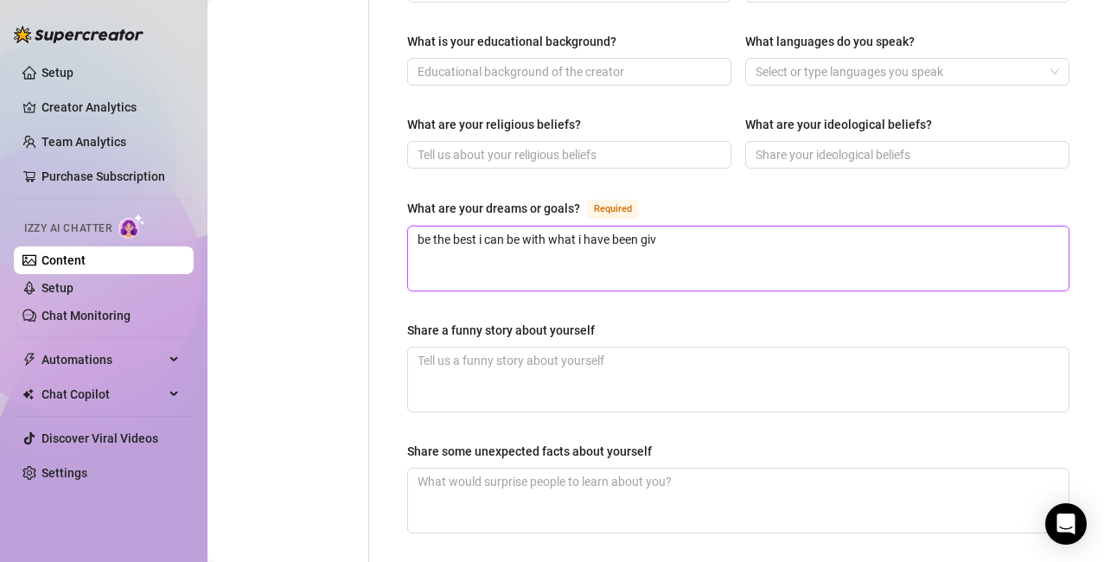
type textarea "be the best i can be with what i have been give"
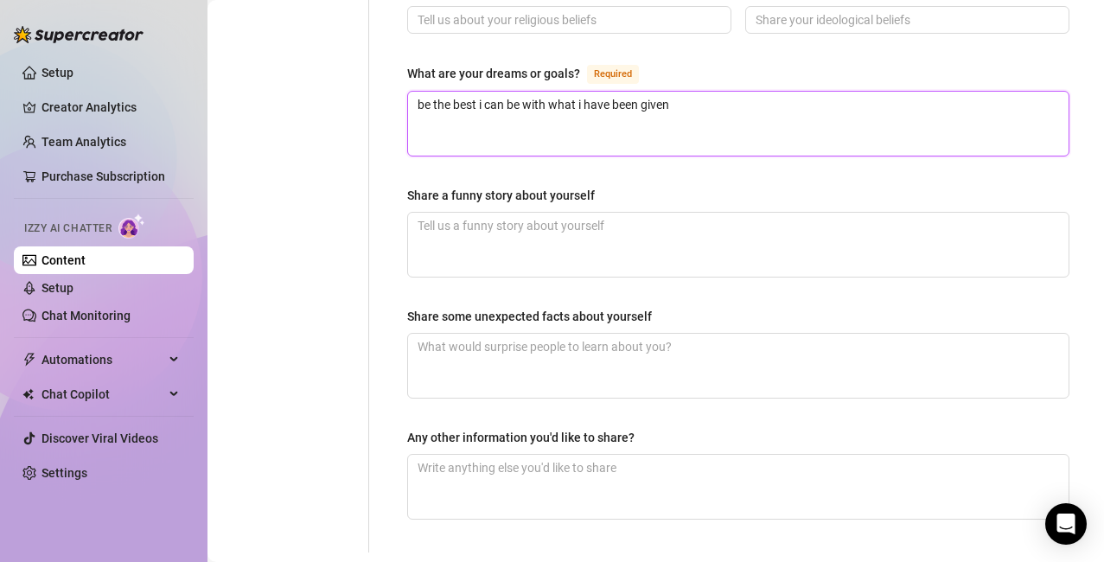
scroll to position [1178, 0]
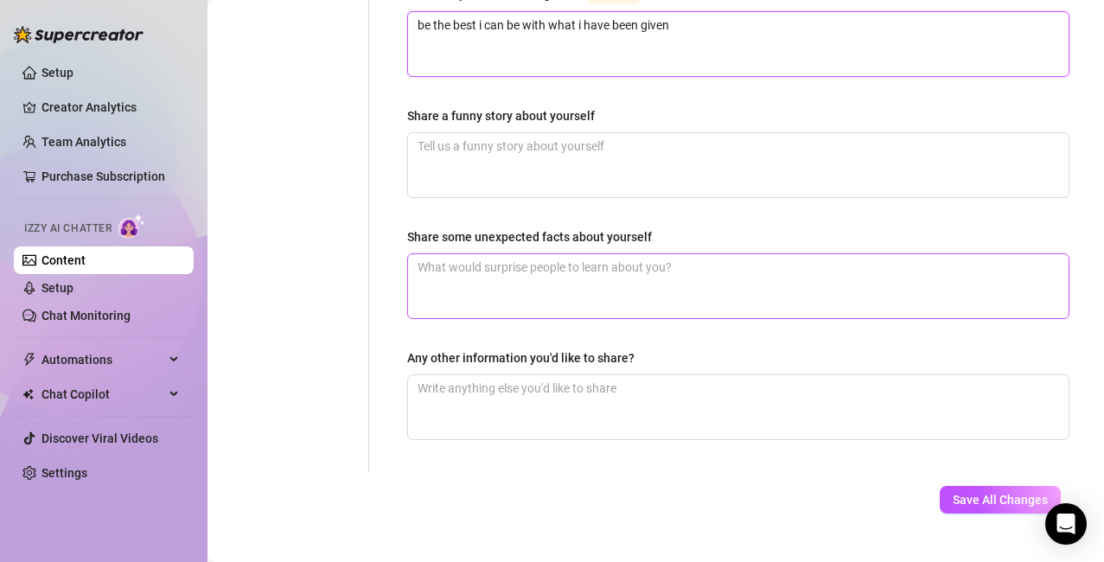
type textarea "be the best i can be with what i have been given"
click at [554, 254] on textarea "Share some unexpected facts about yourself" at bounding box center [738, 286] width 661 height 64
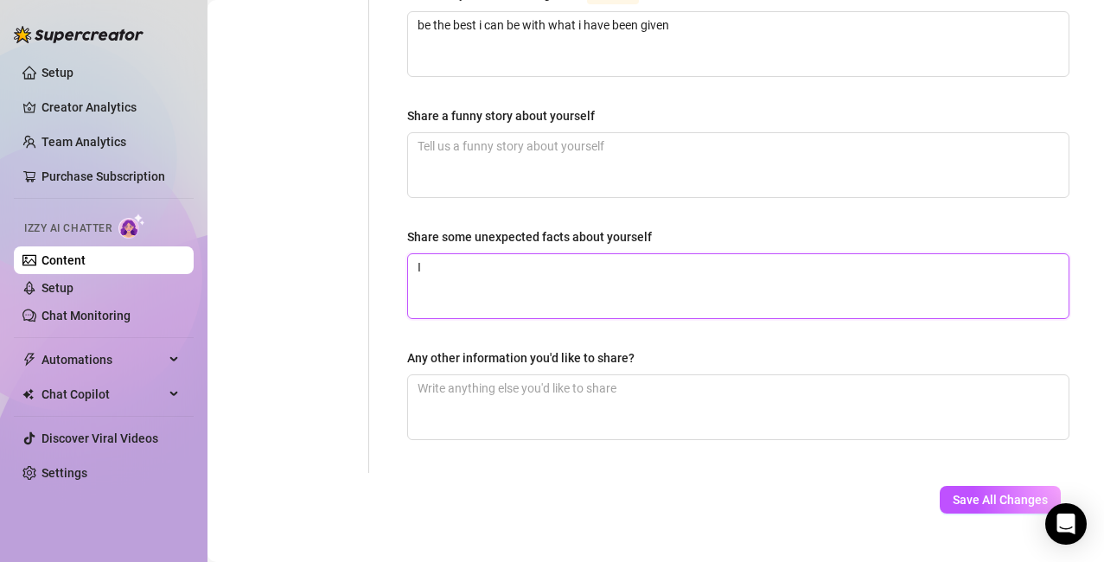
type textarea "I"
type textarea "I l"
type textarea "I lo"
type textarea "I lov"
type textarea "I love"
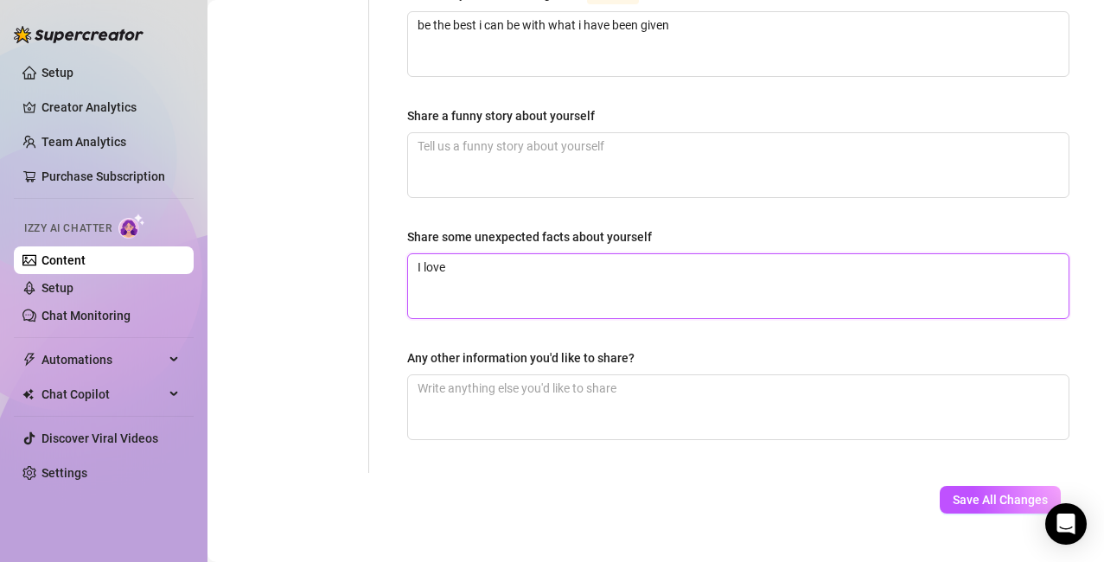
type textarea "I love"
type textarea "I love f"
type textarea "I love fo"
type textarea "I love foo"
type textarea "I love foot"
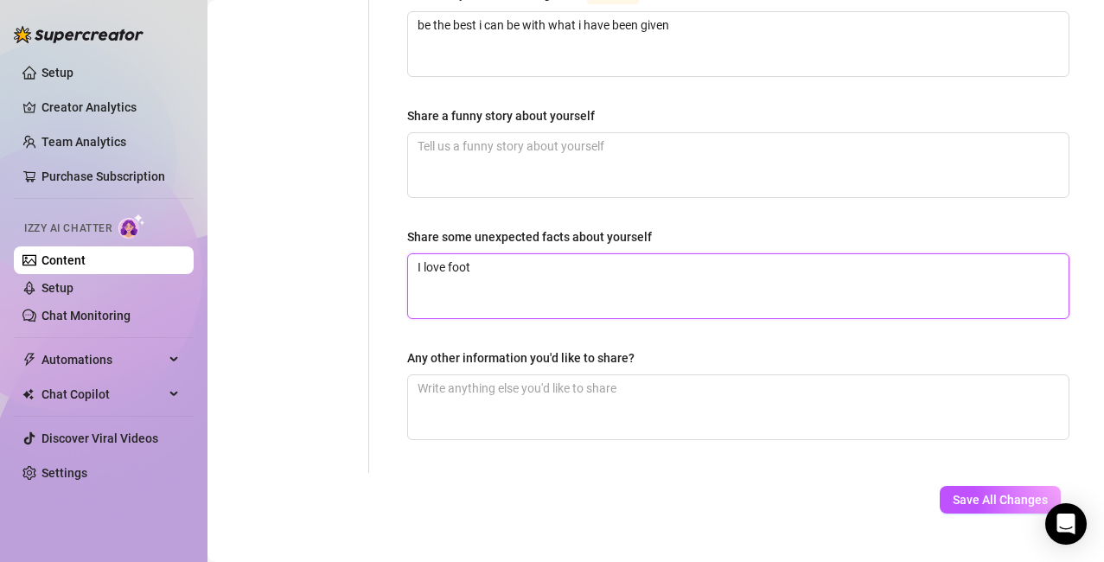
type textarea "I love footb"
type textarea "I love footba"
type textarea "I love footbal"
type textarea "I love football"
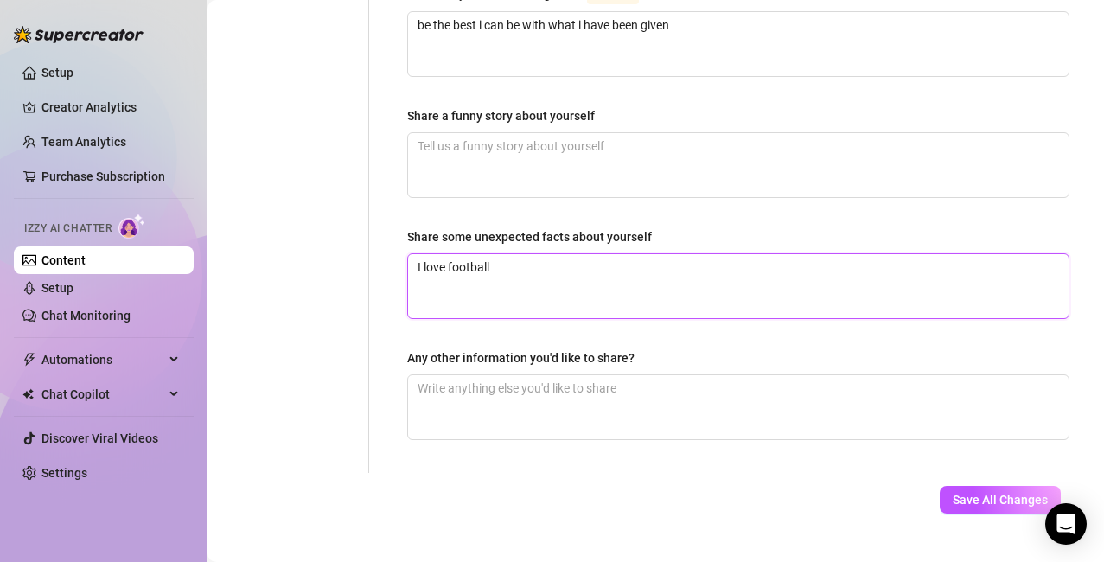
type textarea "I love football ("
type textarea "I love football (s"
type textarea "I love football (so"
type textarea "I love football (soc"
type textarea "I love football (socc"
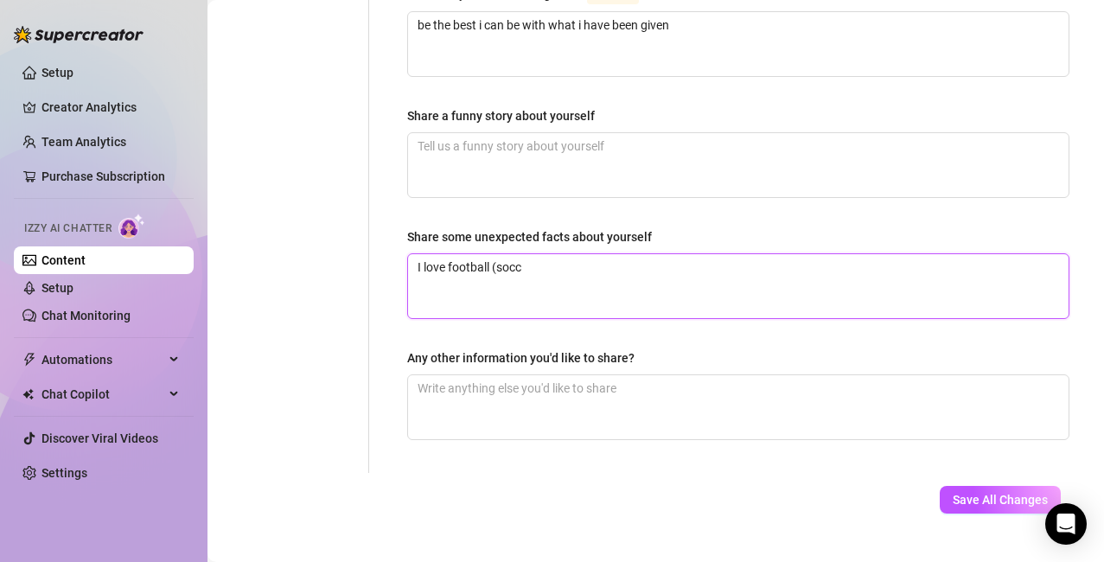
type textarea "I love football (socce"
type textarea "I love football (soccer"
type textarea "I love football (soccer)"
type textarea "I love football (soccer) I"
type textarea "I love football (soccer) I l"
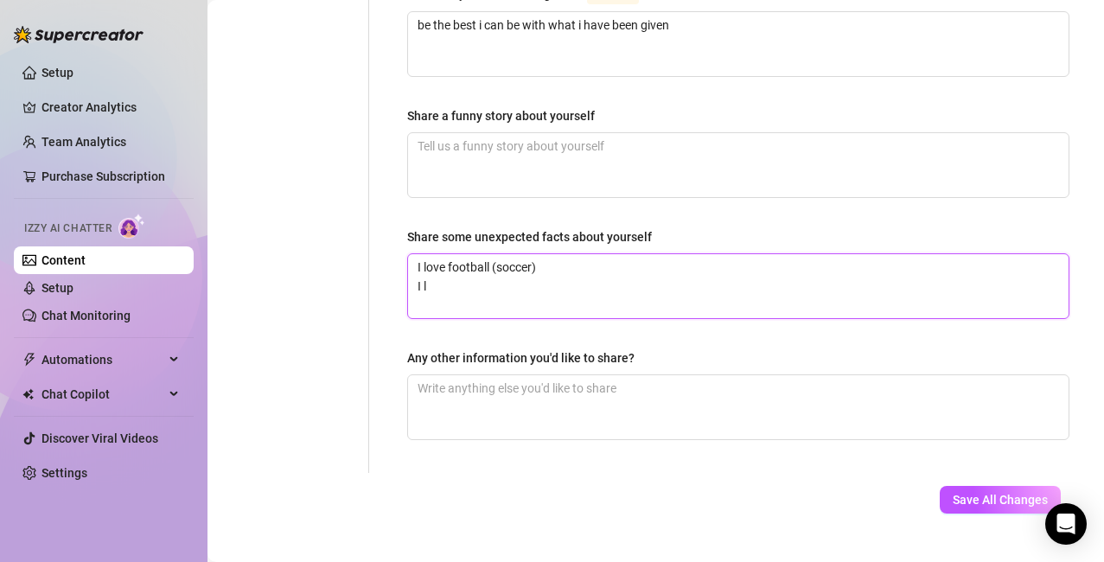
type textarea "I love football (soccer) I lo"
type textarea "I love football (soccer) I lov"
type textarea "I love football (soccer) I love"
type textarea "I love football (soccer) I love F"
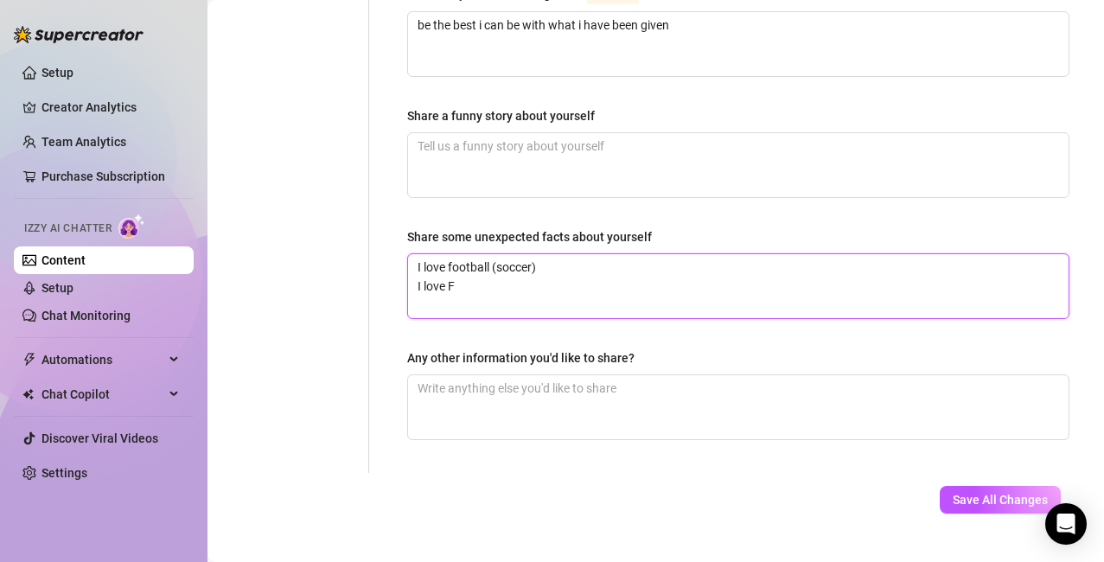
type textarea "I love football (soccer) I love Fo"
type textarea "I love football (soccer) I love For"
type textarea "I love football (soccer) I love Form"
type textarea "I love football (soccer) I love Formu"
type textarea "I love football (soccer) I love Formul"
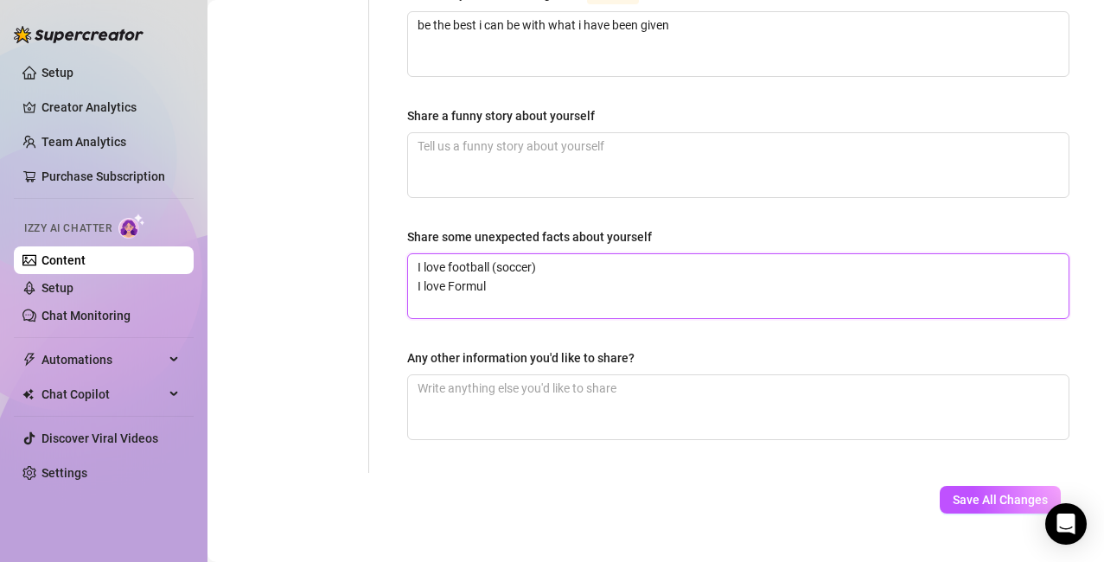
type textarea "I love football (soccer) I love Formula"
type textarea "I love football (soccer) I love Formula 1"
type textarea "I love football (soccer) I love Formula"
type textarea "I love football (soccer) I love Formula O"
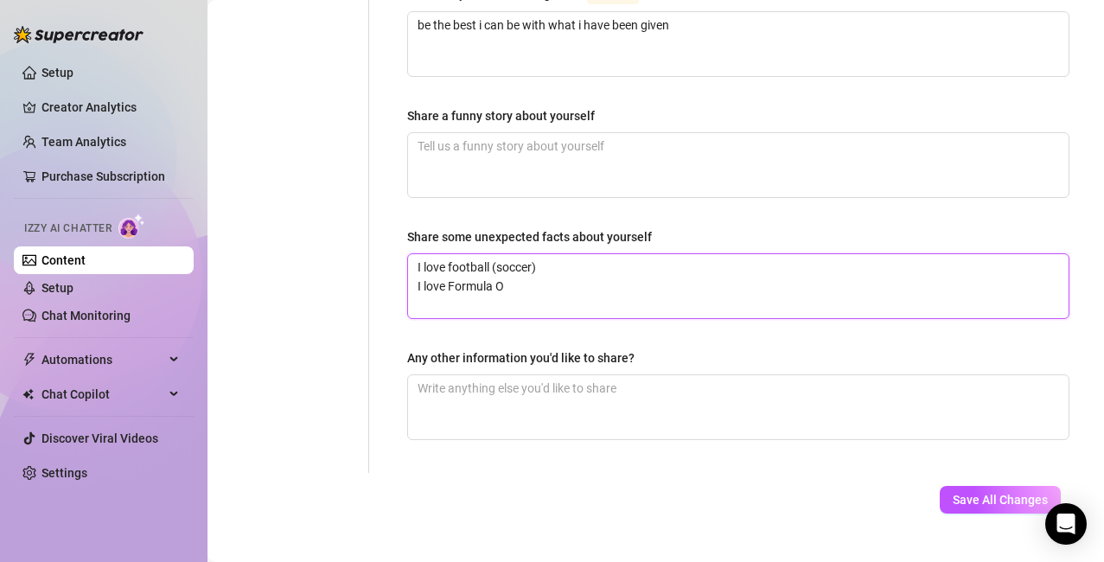
type textarea "I love football (soccer) I love Formula On"
type textarea "I love football (soccer) I love Formula One"
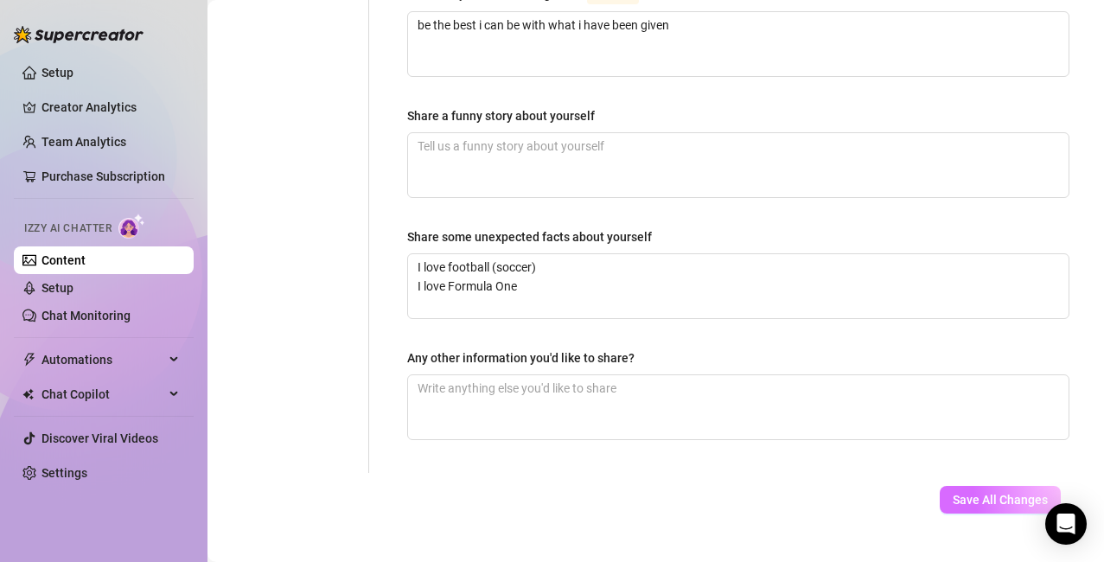
click at [681, 486] on button "Save All Changes" at bounding box center [1000, 500] width 121 height 28
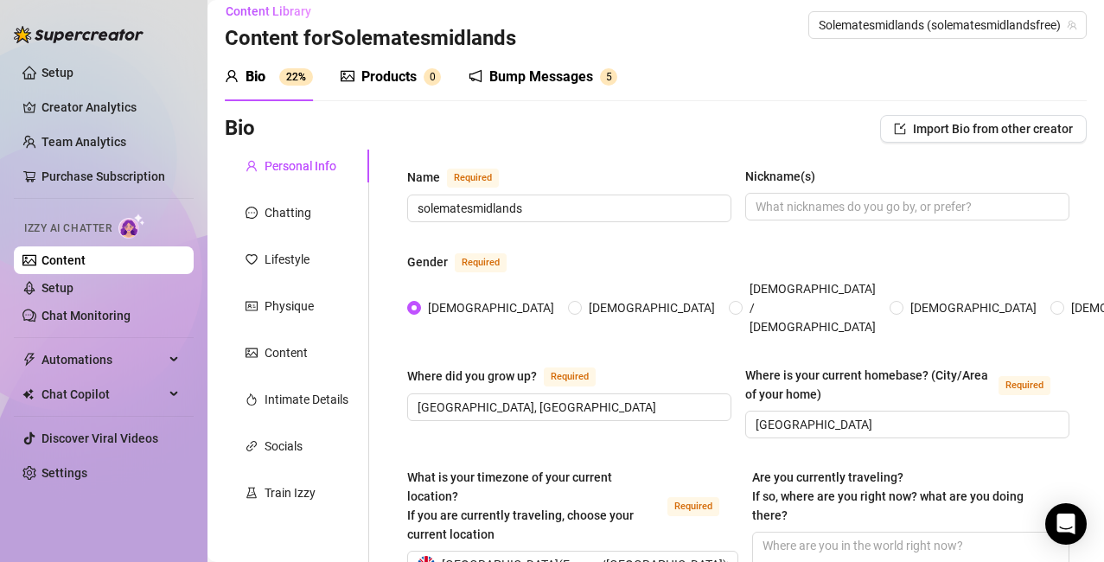
scroll to position [0, 0]
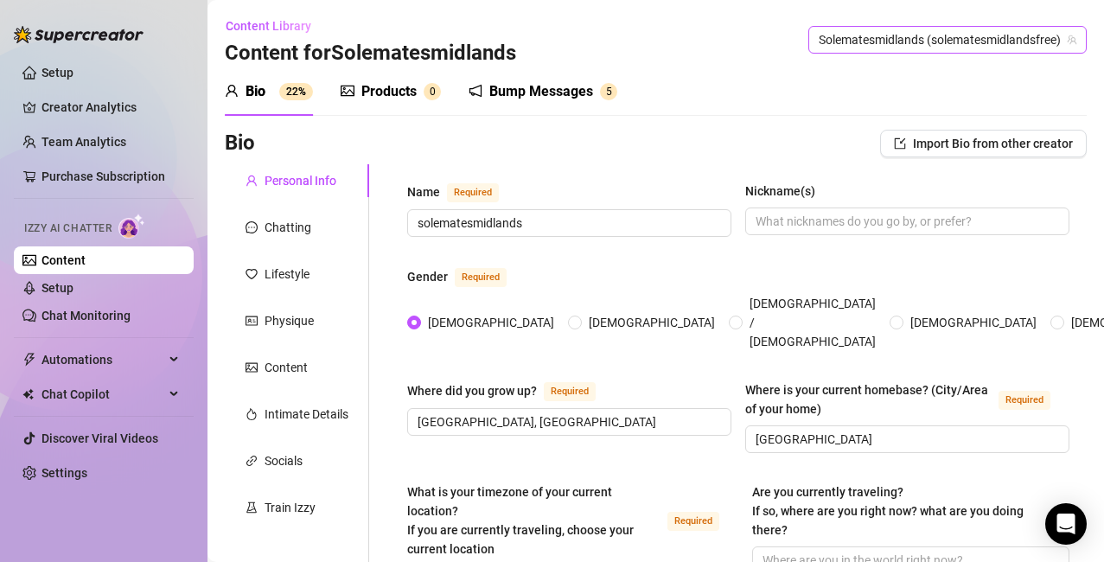
click at [681, 47] on span "Solematesmidlands (solematesmidlandsfree)" at bounding box center [948, 40] width 258 height 26
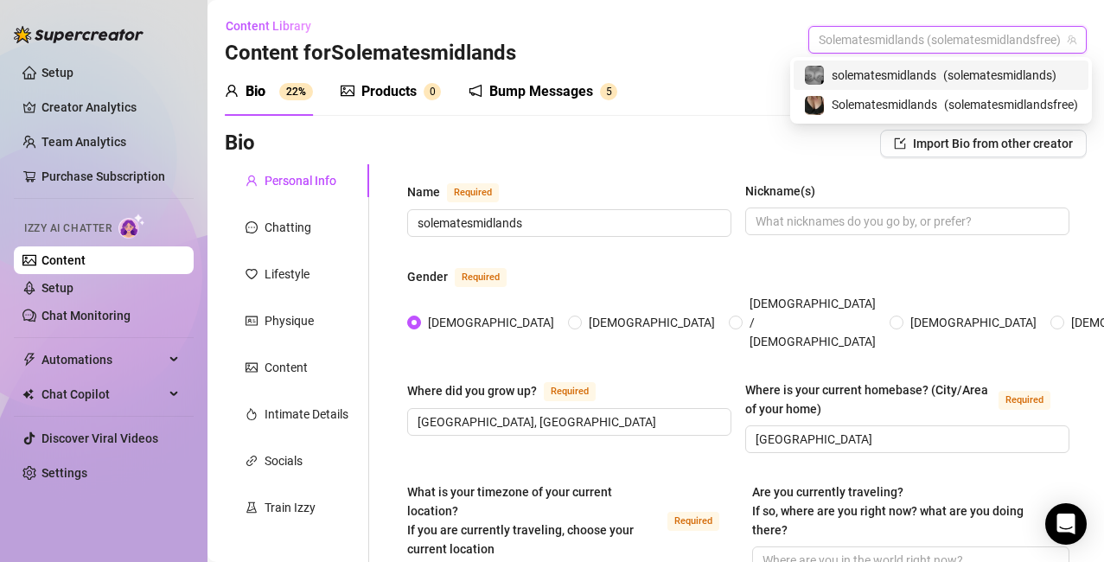
click at [681, 73] on span "( solematesmidlands )" at bounding box center [999, 75] width 113 height 19
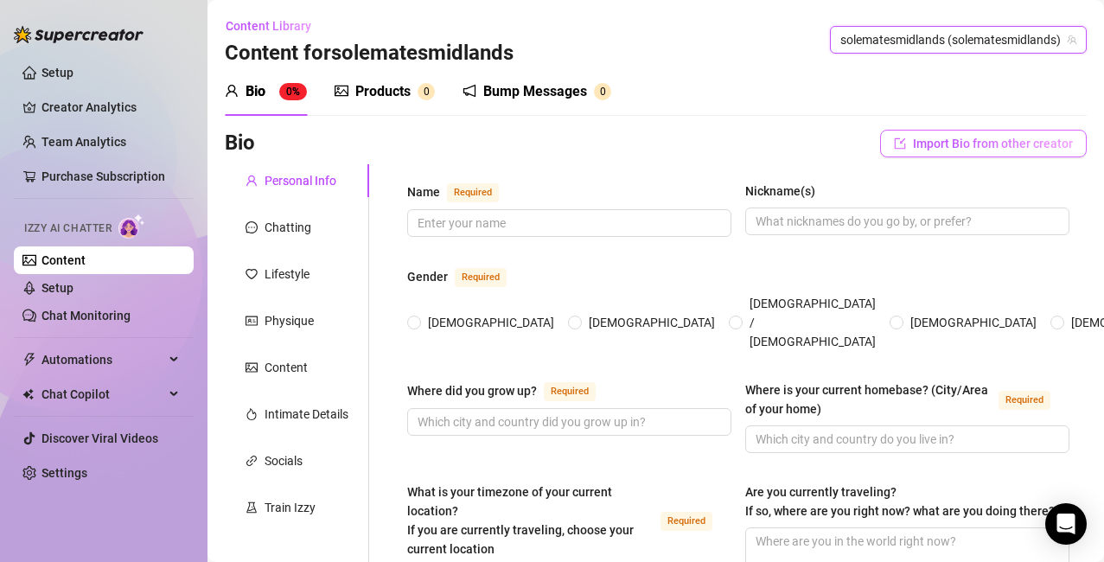
click at [681, 146] on span "Import Bio from other creator" at bounding box center [993, 144] width 160 height 14
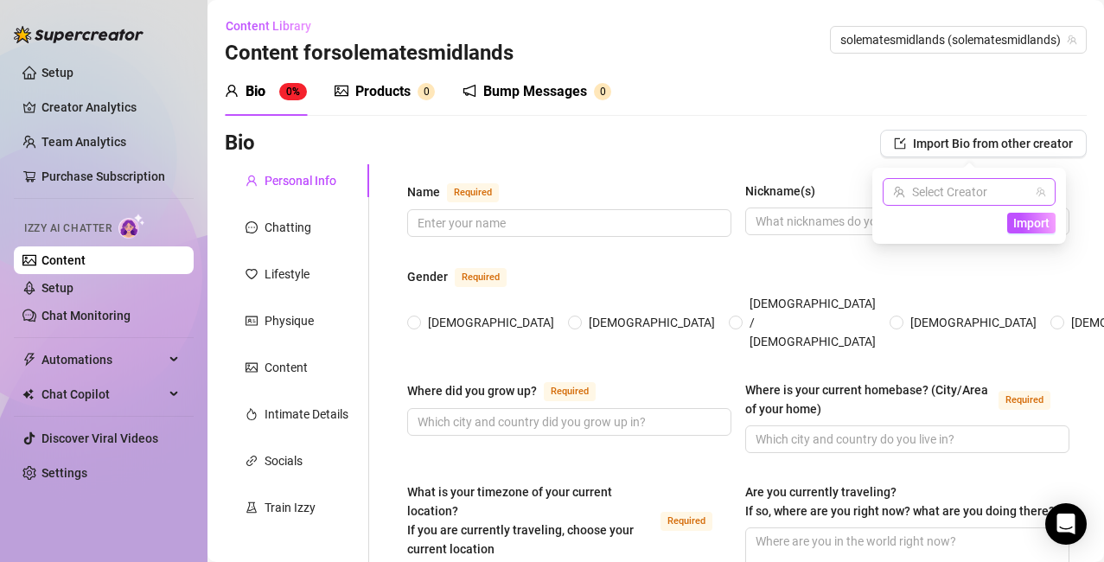
click at [681, 196] on input "search" at bounding box center [961, 192] width 137 height 26
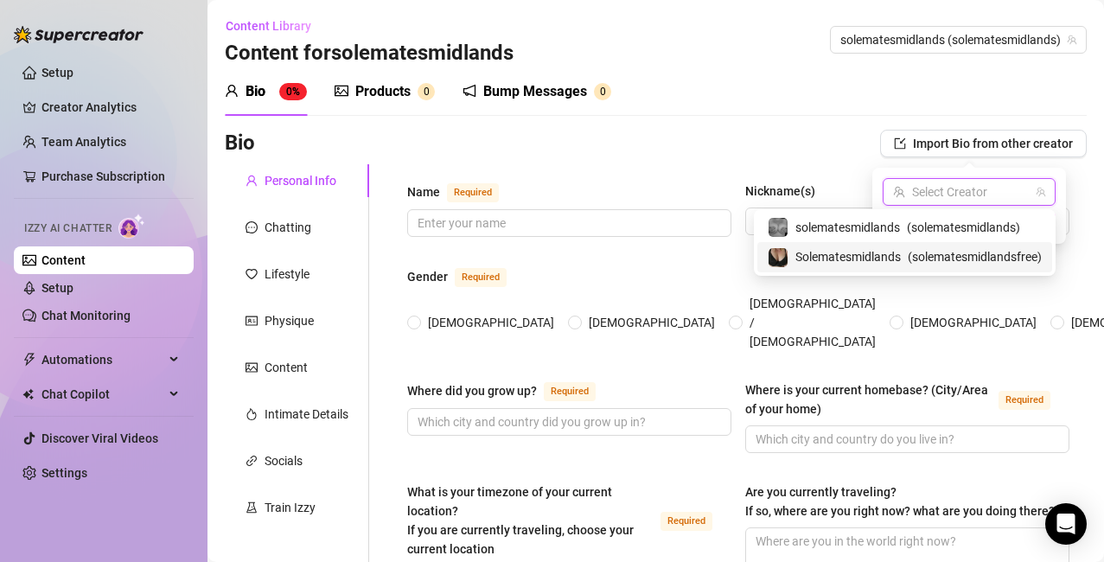
click at [681, 260] on span "( solematesmidlandsfree )" at bounding box center [975, 256] width 134 height 19
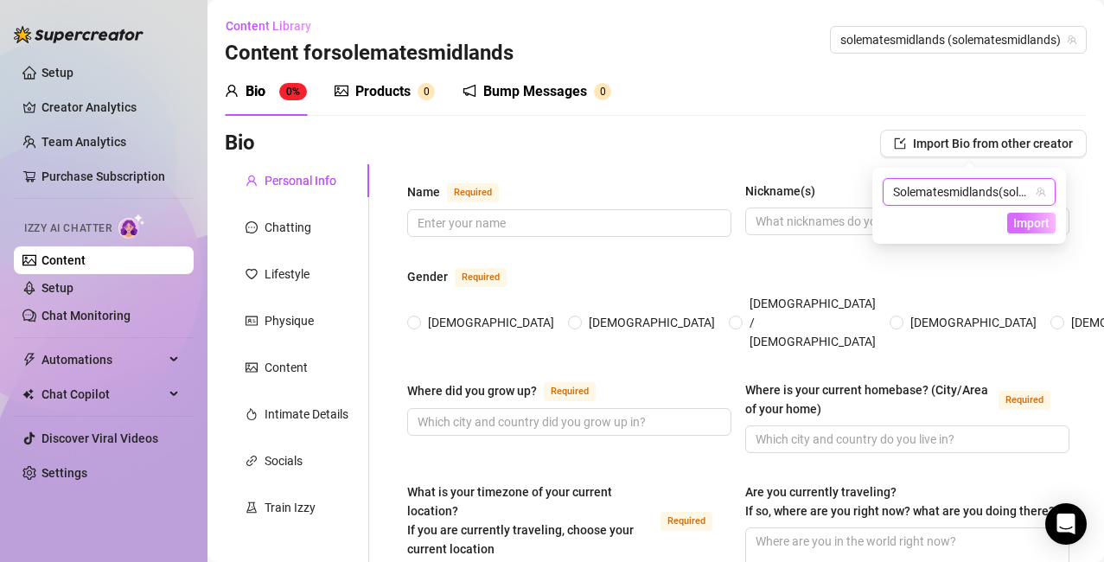
click at [681, 226] on span "Import" at bounding box center [1031, 223] width 36 height 14
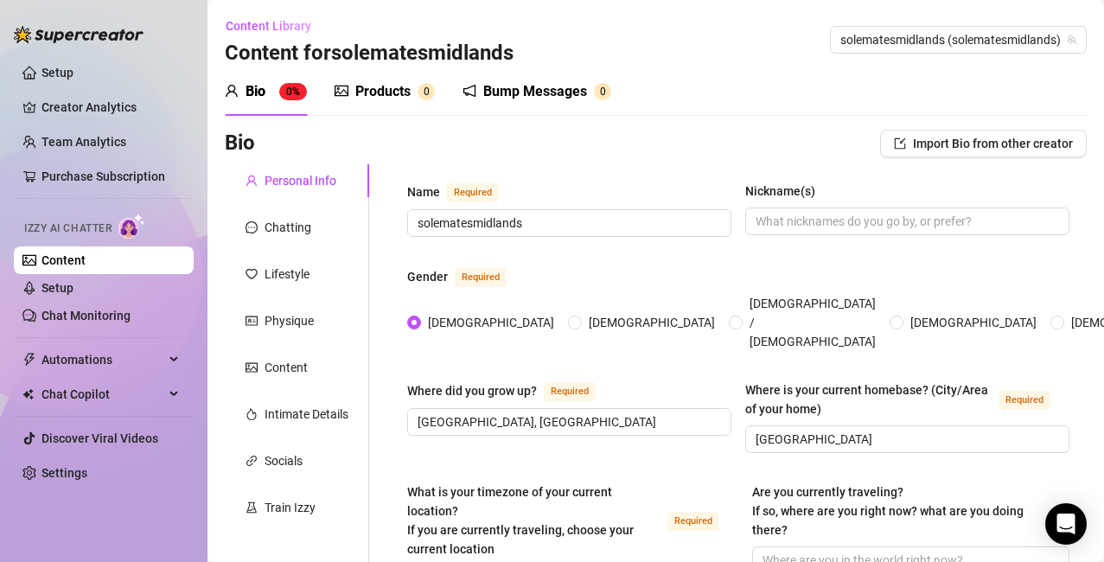
scroll to position [1178, 0]
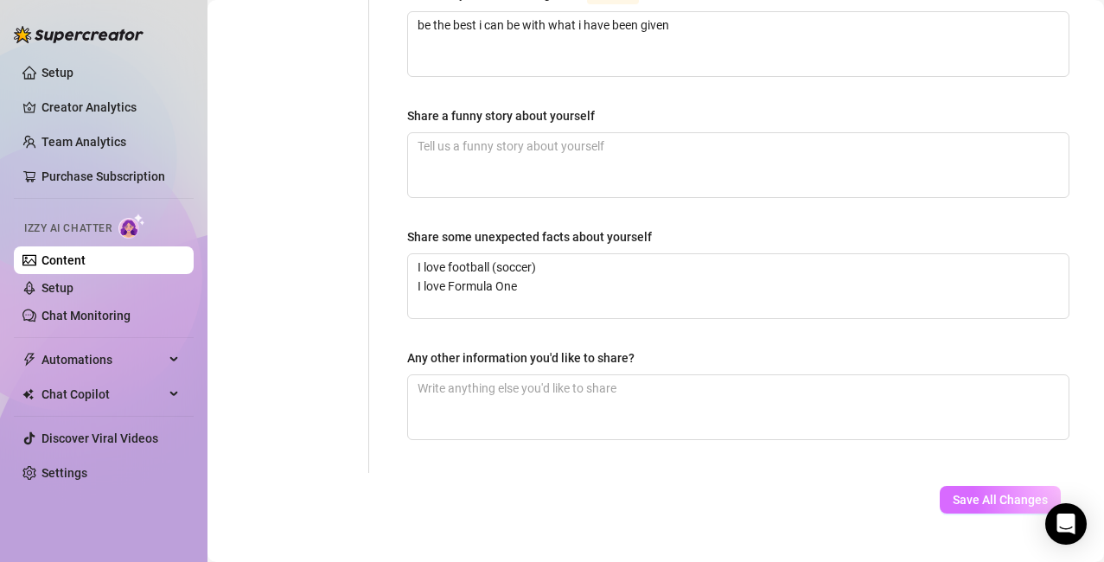
click at [681, 493] on span "Save All Changes" at bounding box center [1000, 500] width 95 height 14
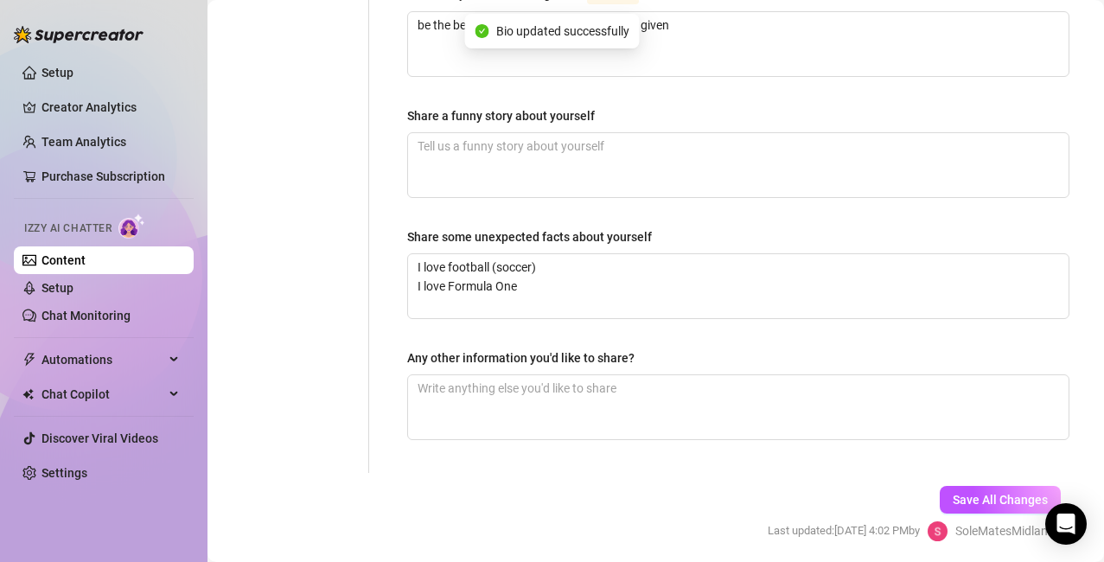
scroll to position [45, 0]
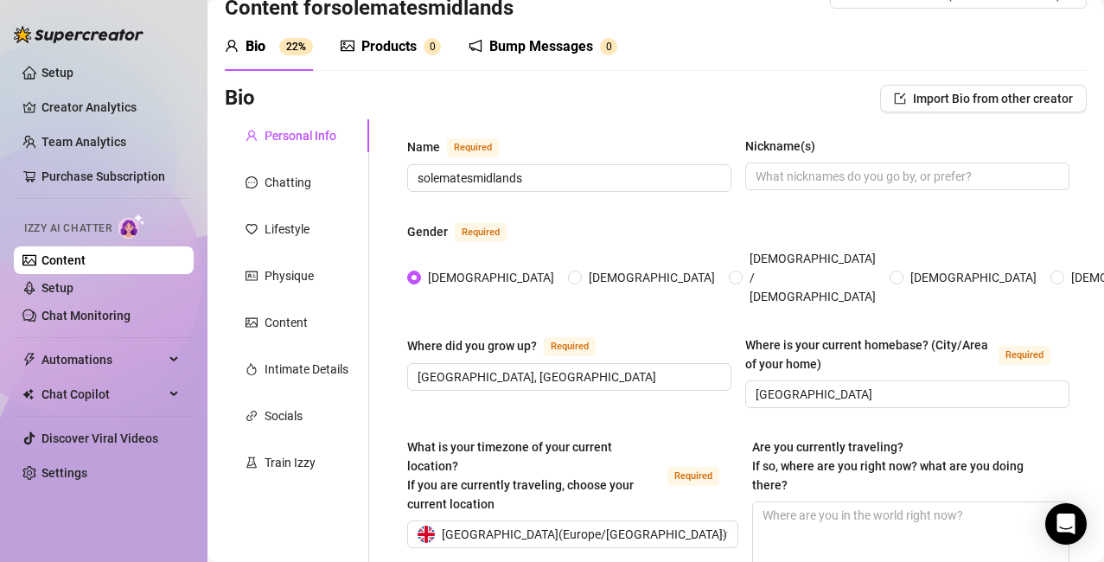
click at [377, 41] on div "Products" at bounding box center [388, 46] width 55 height 21
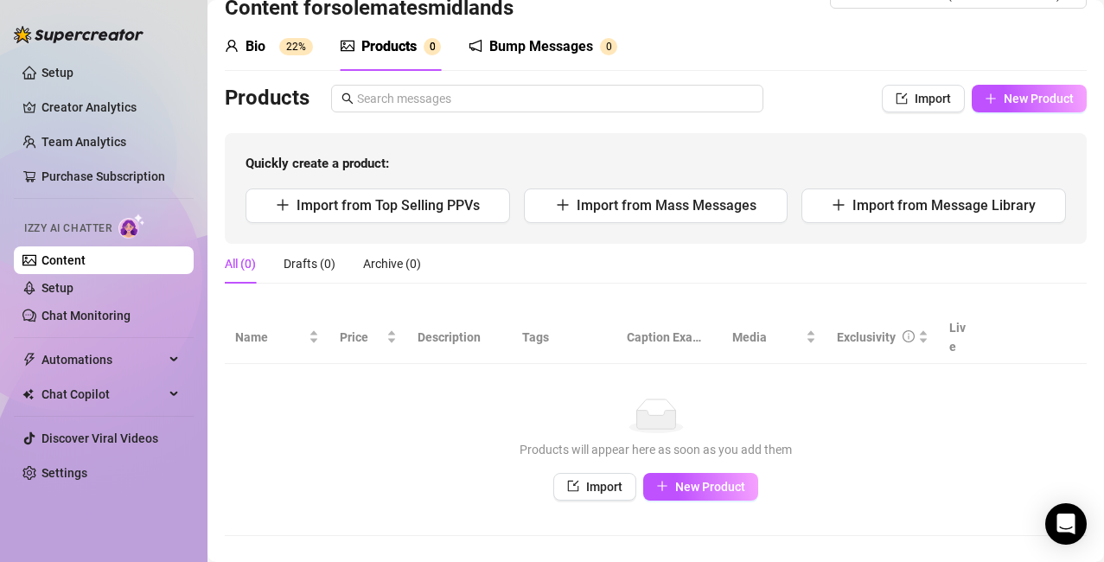
click at [562, 43] on div "Bump Messages" at bounding box center [541, 46] width 104 height 21
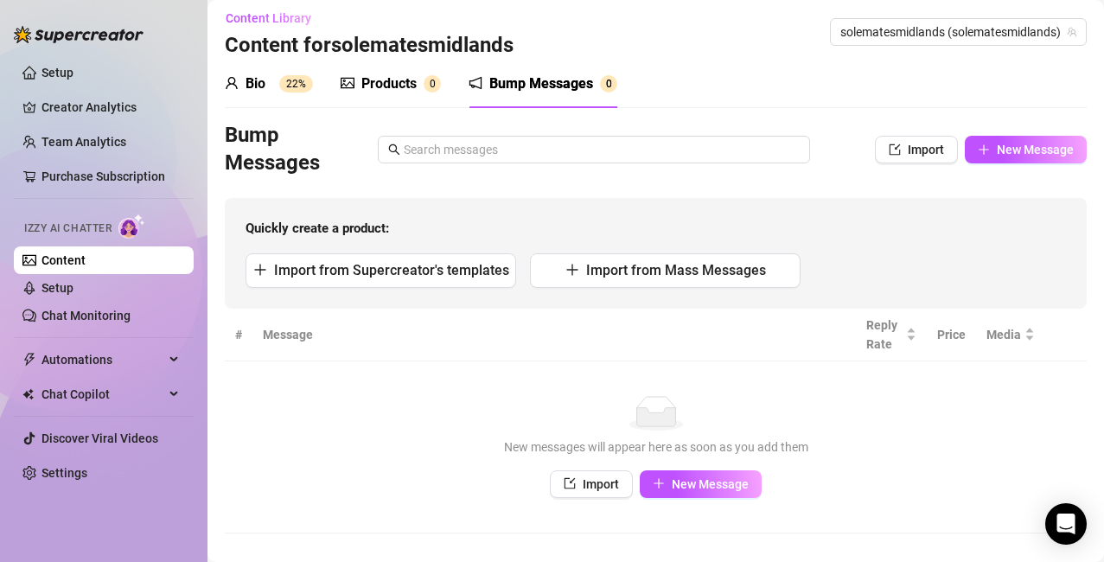
scroll to position [0, 0]
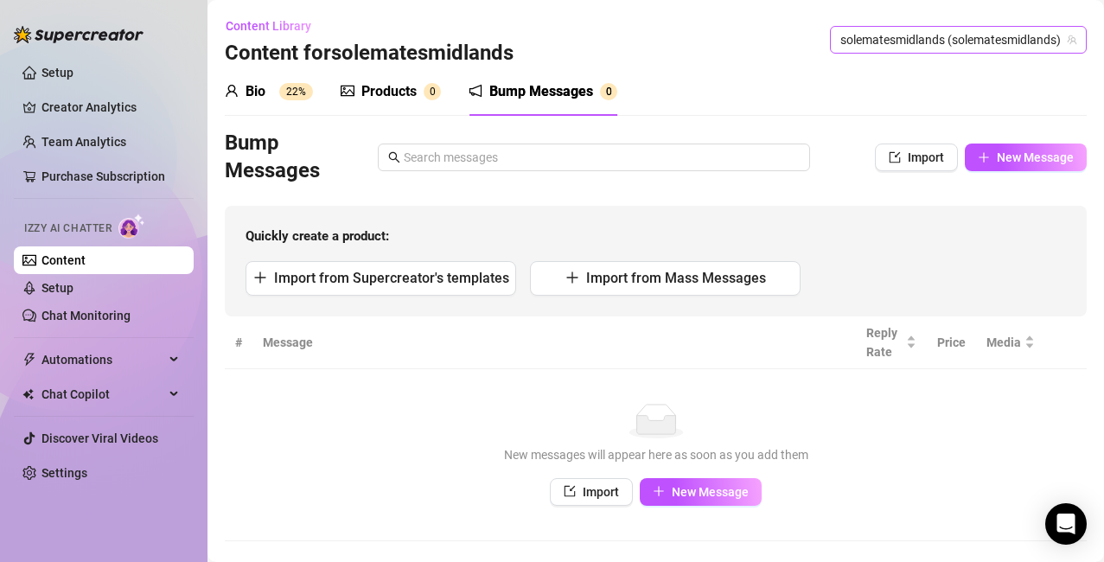
click at [681, 37] on div "solematesmidlands (solematesmidlands)" at bounding box center [958, 40] width 257 height 28
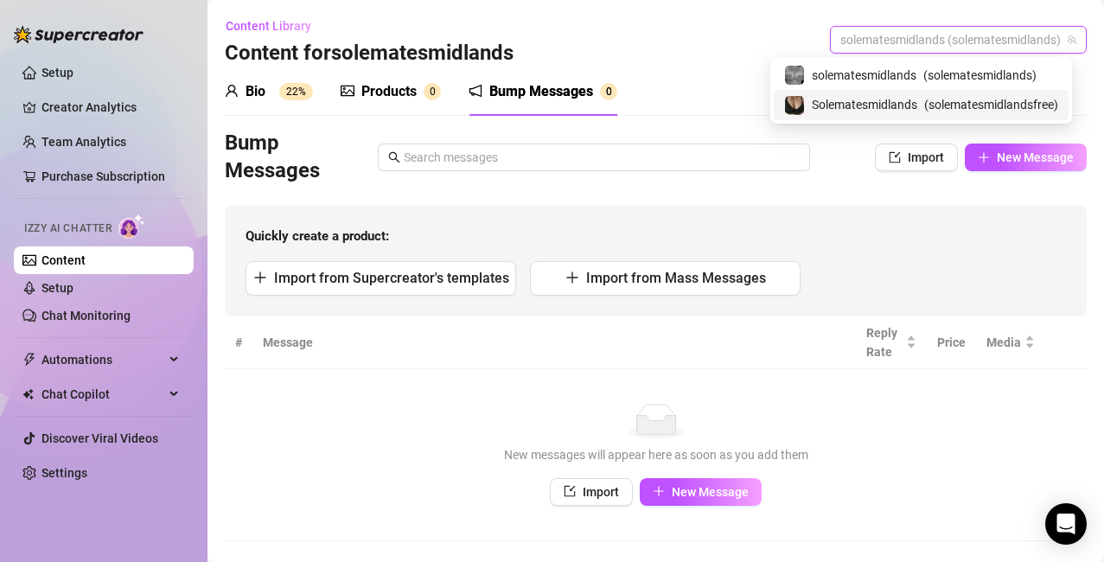
click at [681, 102] on span "( solematesmidlandsfree )" at bounding box center [991, 104] width 134 height 19
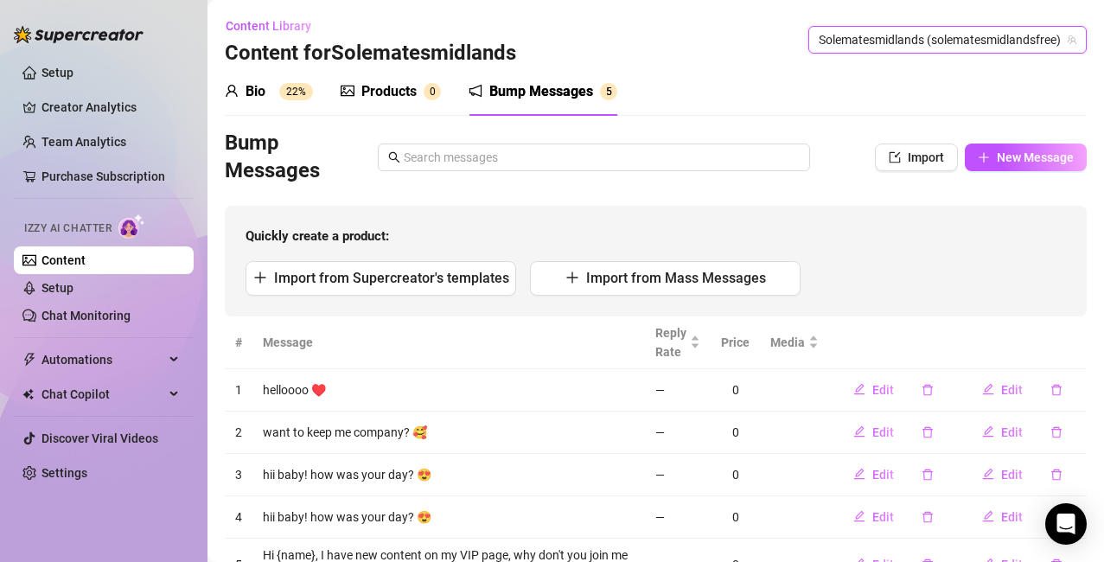
scroll to position [81, 0]
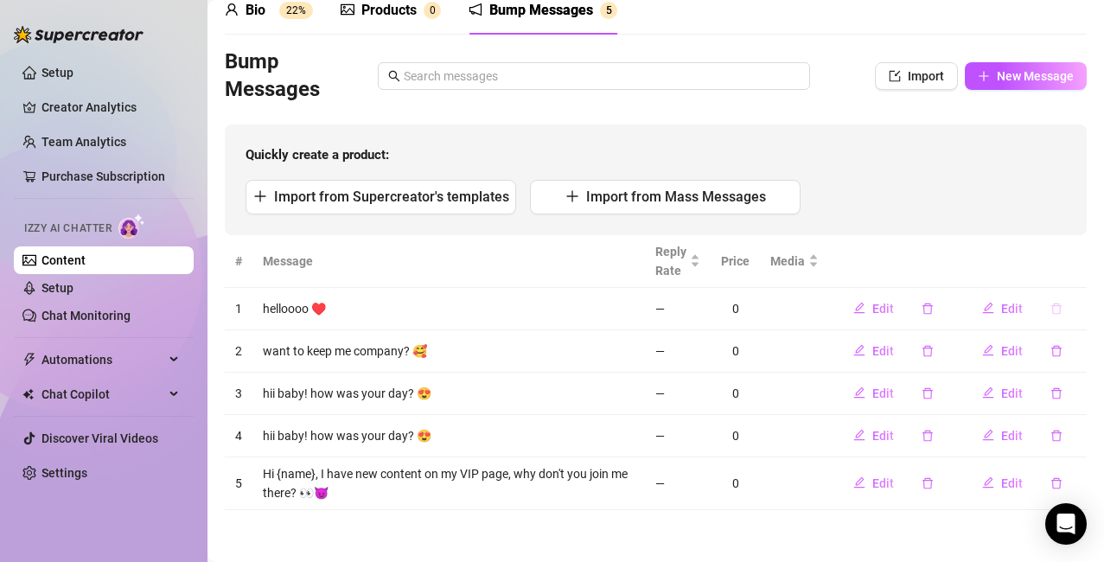
click at [681, 314] on icon "delete" at bounding box center [1056, 309] width 12 height 12
click at [681, 267] on span "Yes" at bounding box center [1074, 264] width 21 height 14
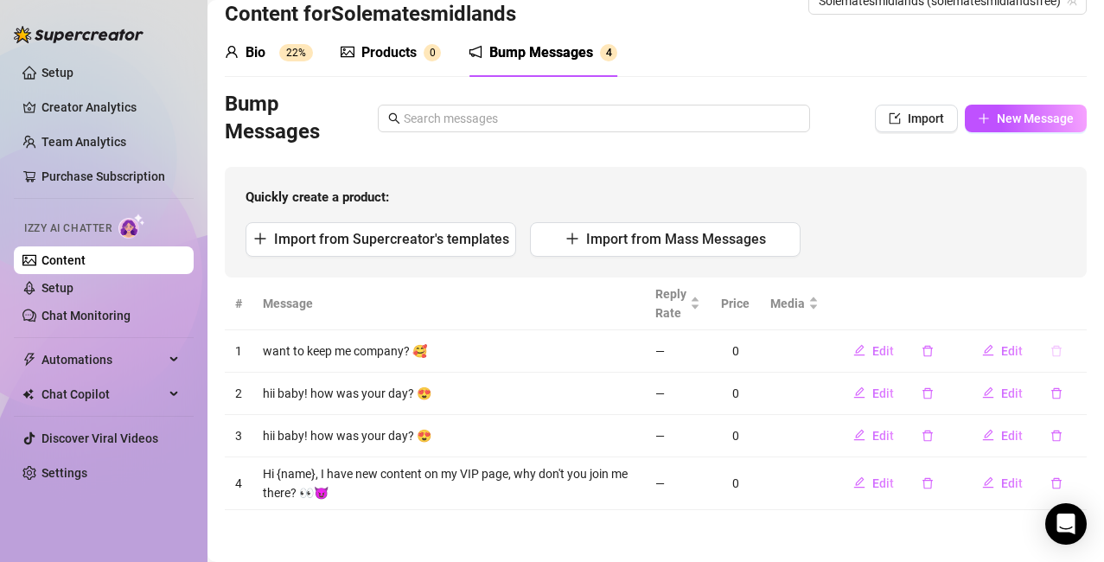
scroll to position [39, 0]
click at [681, 348] on icon "delete" at bounding box center [1056, 350] width 10 height 11
click at [681, 297] on button "Yes" at bounding box center [1074, 306] width 33 height 21
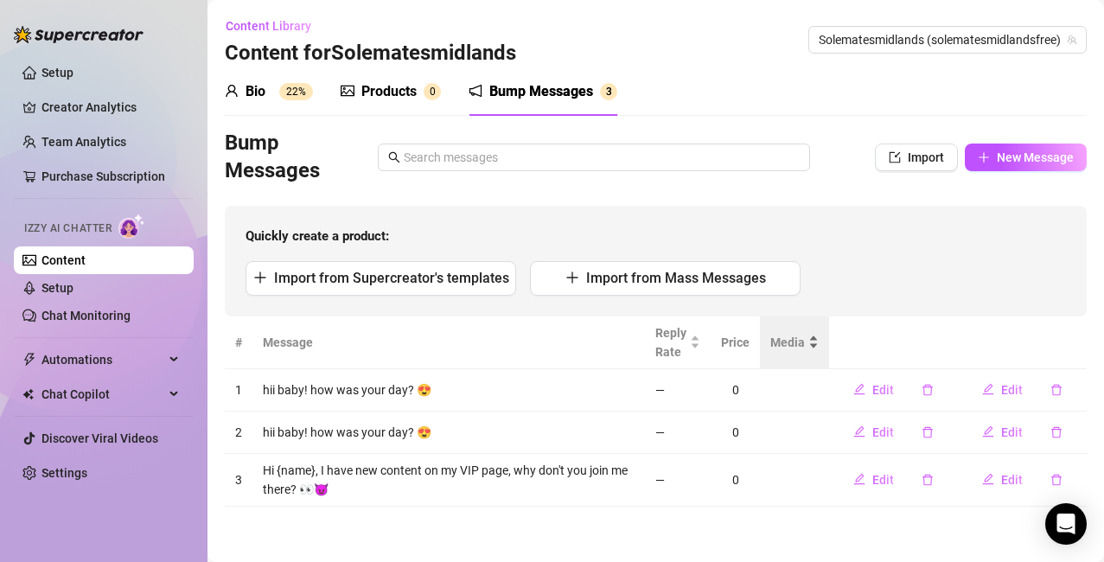
scroll to position [0, 0]
click at [681, 395] on icon "delete" at bounding box center [1056, 390] width 12 height 12
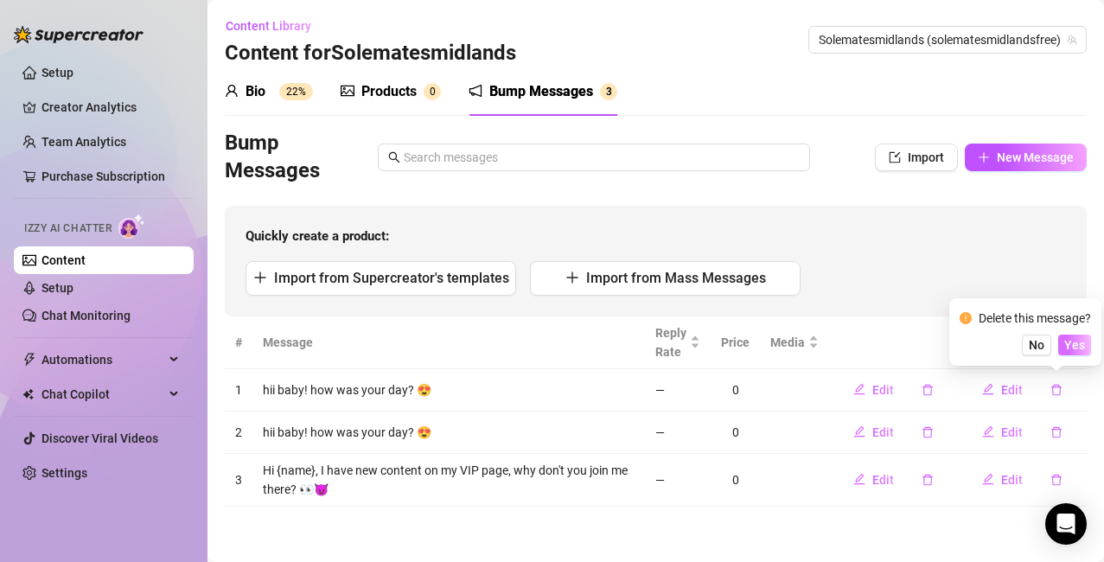
click at [681, 352] on span "Yes" at bounding box center [1074, 345] width 21 height 14
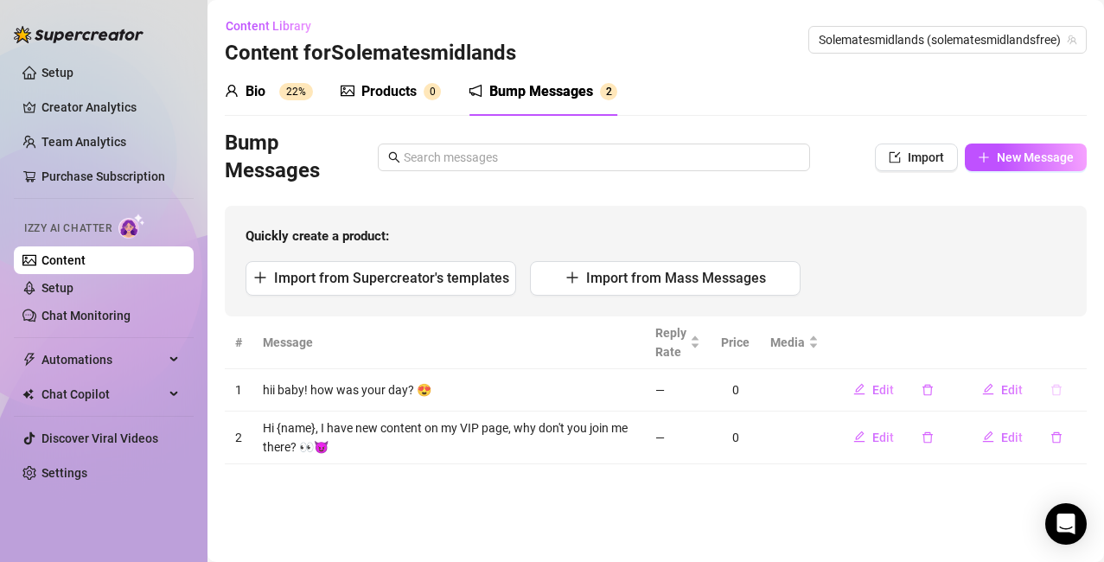
click at [681, 393] on icon "delete" at bounding box center [1056, 390] width 12 height 12
click at [681, 342] on span "Yes" at bounding box center [1074, 345] width 21 height 14
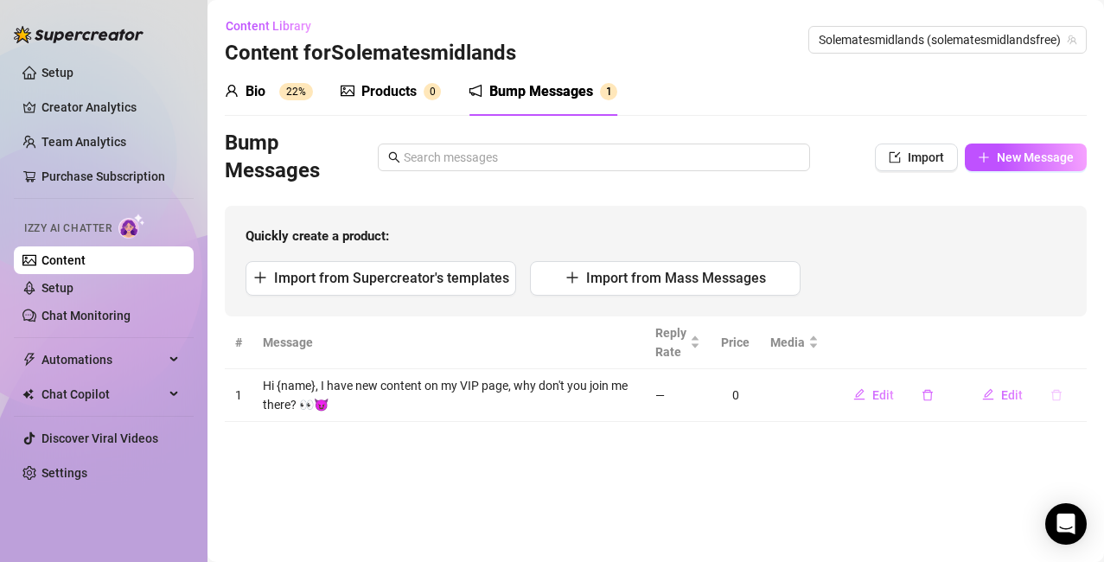
click at [681, 400] on icon "delete" at bounding box center [1056, 395] width 12 height 12
click at [681, 352] on span "Yes" at bounding box center [1074, 350] width 21 height 14
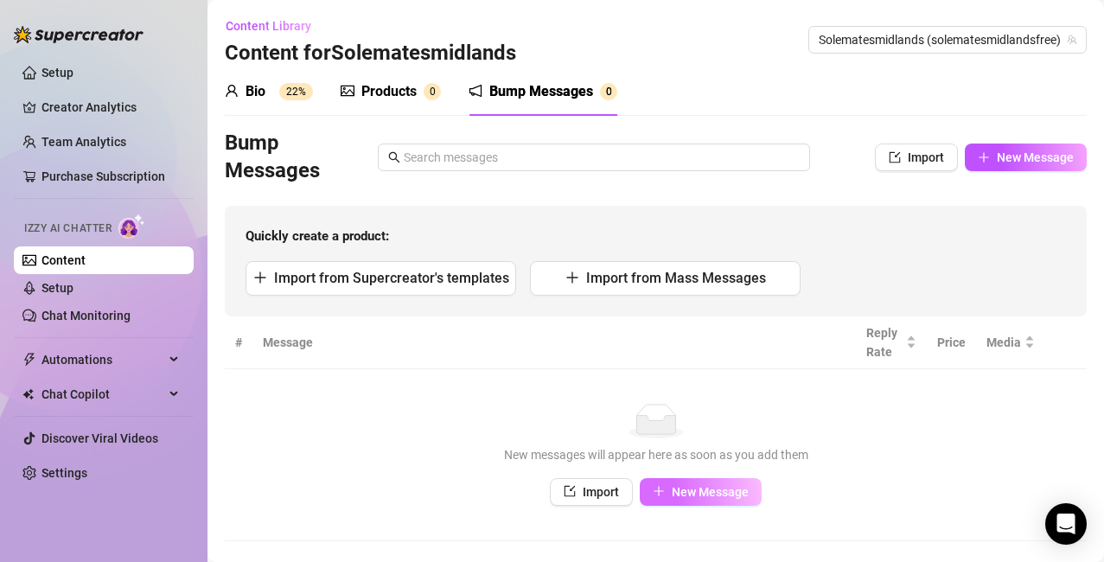
click at [681, 490] on span "New Message" at bounding box center [710, 492] width 77 height 14
type textarea "Type your message here..."
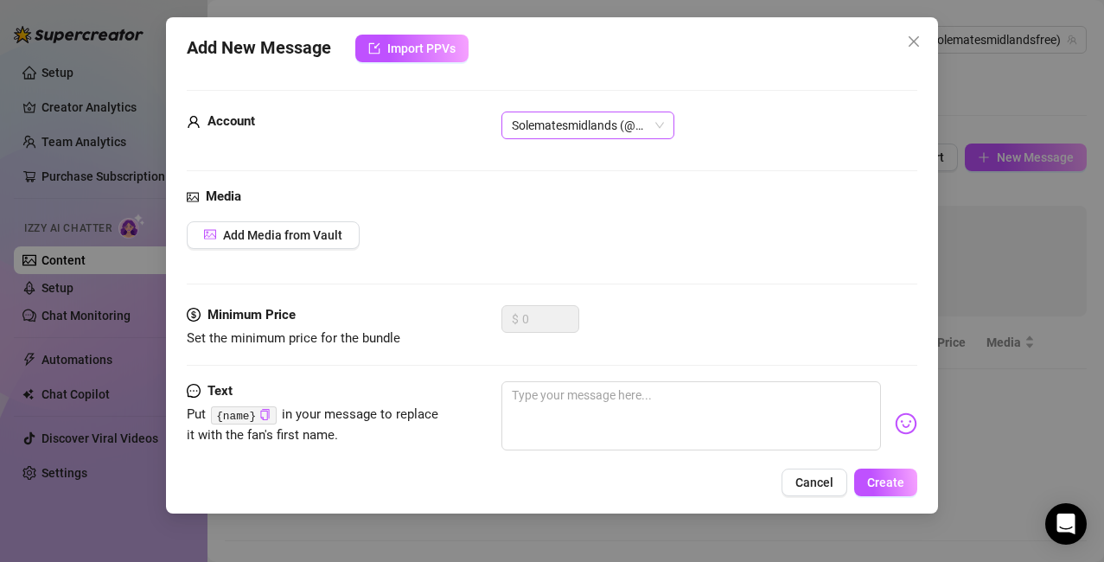
click at [653, 125] on span "Solematesmidlands (@solematesmidlandsfree)" at bounding box center [588, 125] width 152 height 26
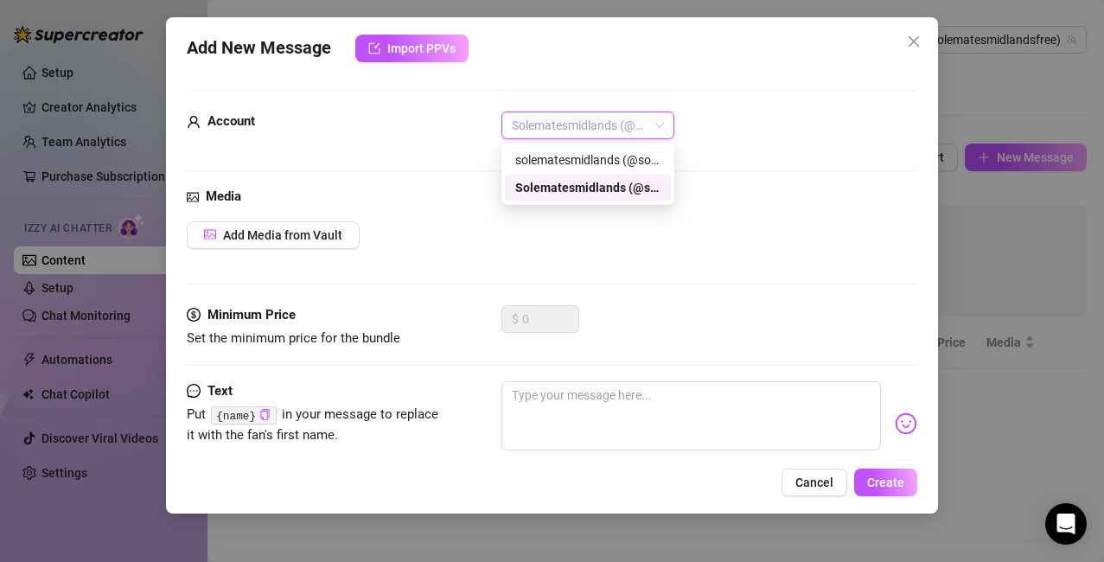
click at [643, 186] on div "Solematesmidlands (@solematesmidlandsfree)" at bounding box center [587, 187] width 145 height 19
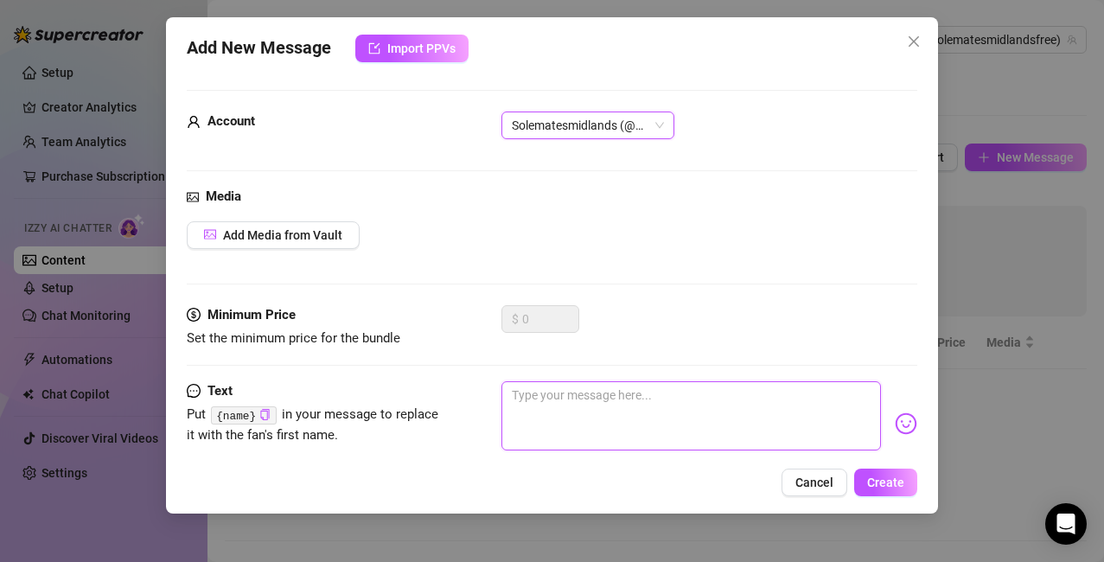
click at [542, 399] on textarea at bounding box center [691, 415] width 380 height 69
type textarea "H"
type textarea "He"
type textarea "Hey"
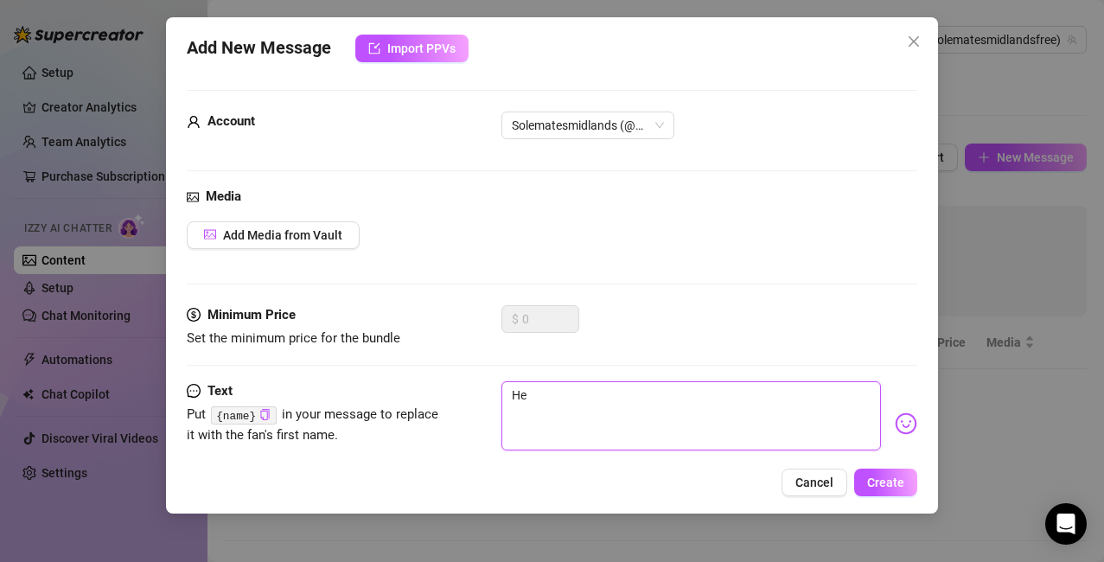
type textarea "Hey"
type textarea "Hey {"
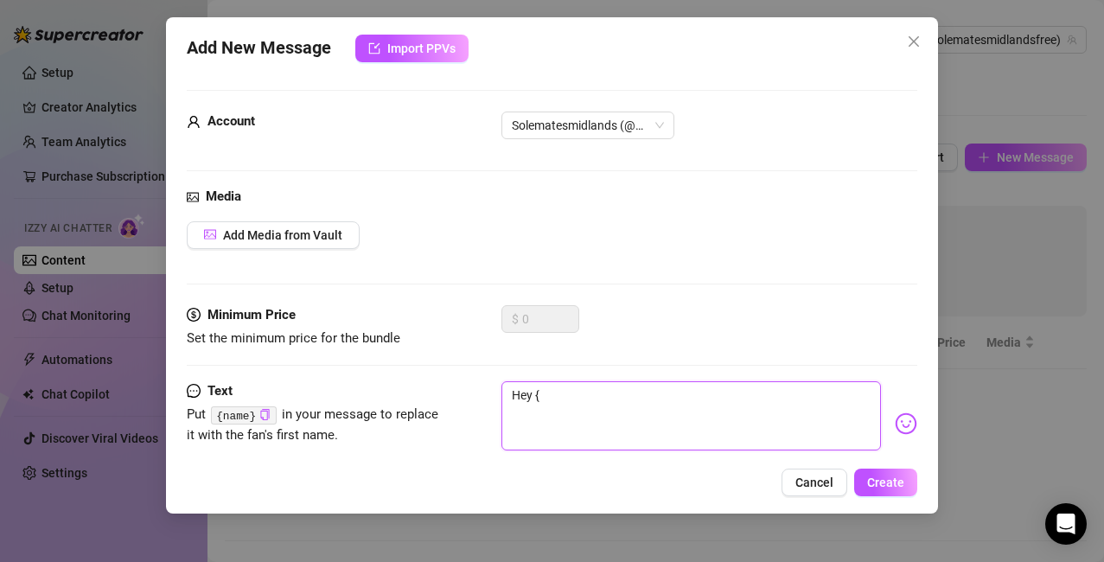
type textarea "Hey {n"
type textarea "Hey {na"
type textarea "Hey {nam"
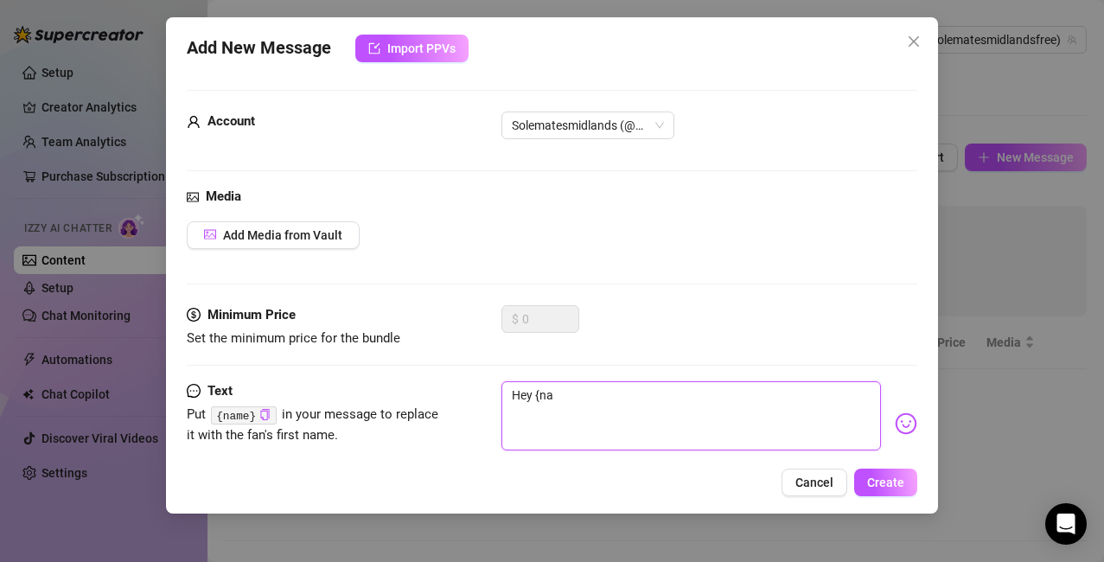
type textarea "Hey {nam"
type textarea "Hey {name"
type textarea "Hey {name}"
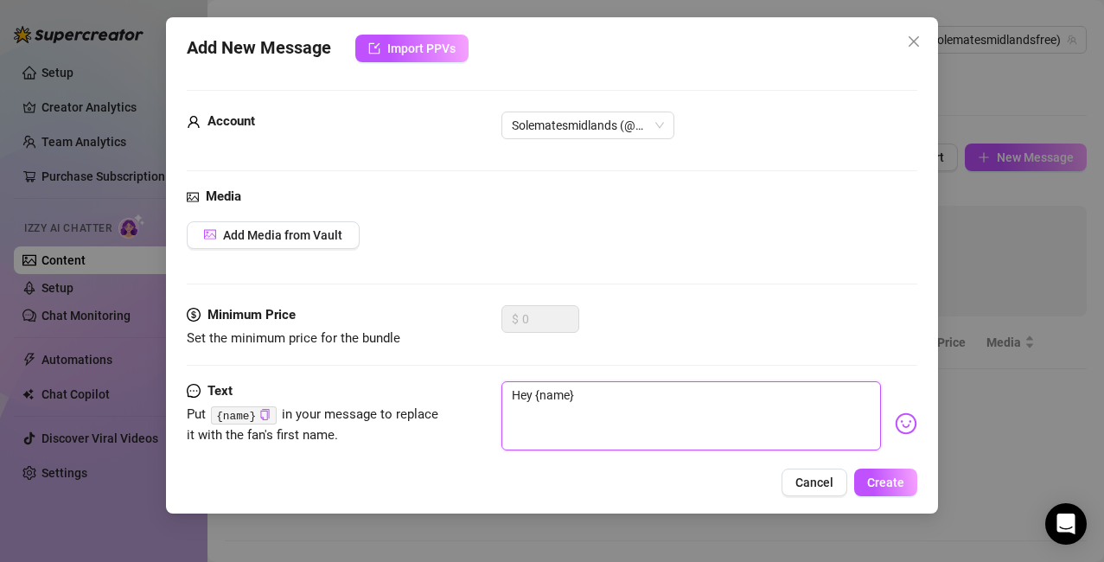
type textarea "Hey {name}"
type textarea "Hey {name},"
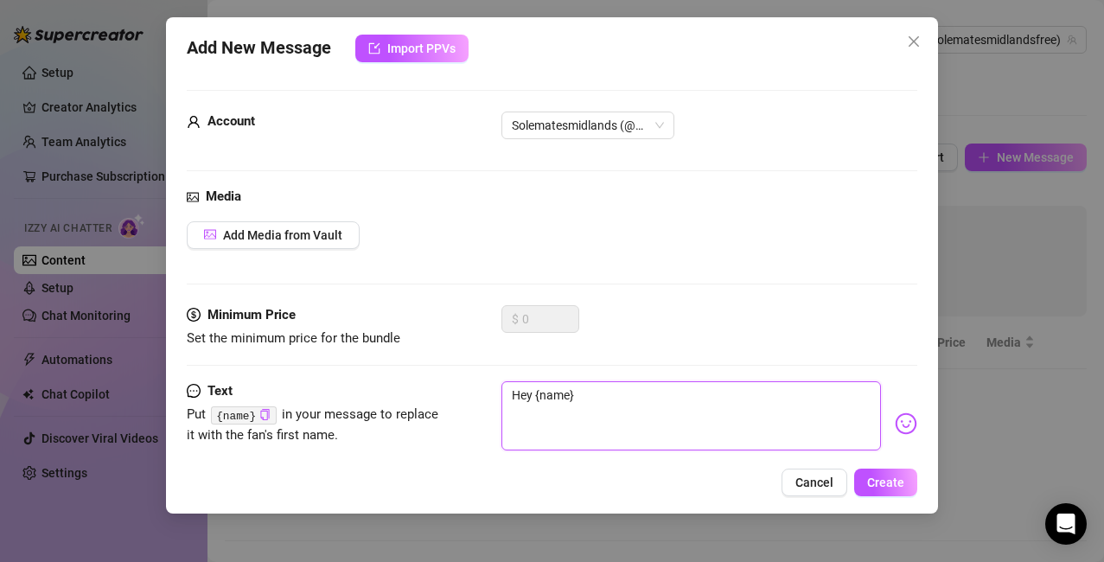
type textarea "Hey {name},"
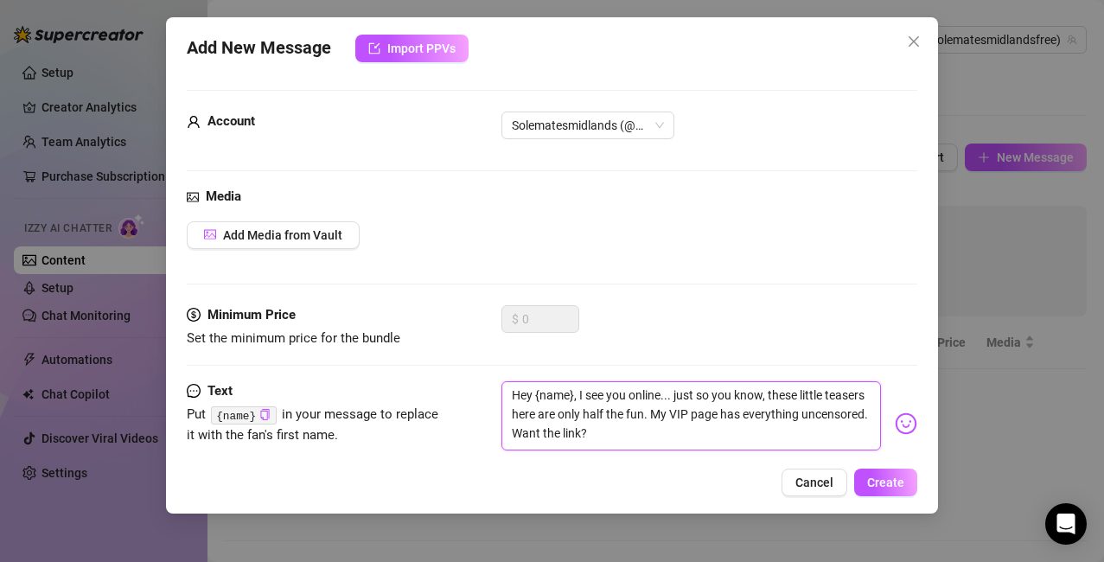
click at [681, 414] on textarea "Hey {name}, I see you online... just so you know, these little teasers here are…" at bounding box center [691, 415] width 380 height 69
click at [681, 427] on img at bounding box center [906, 423] width 22 height 22
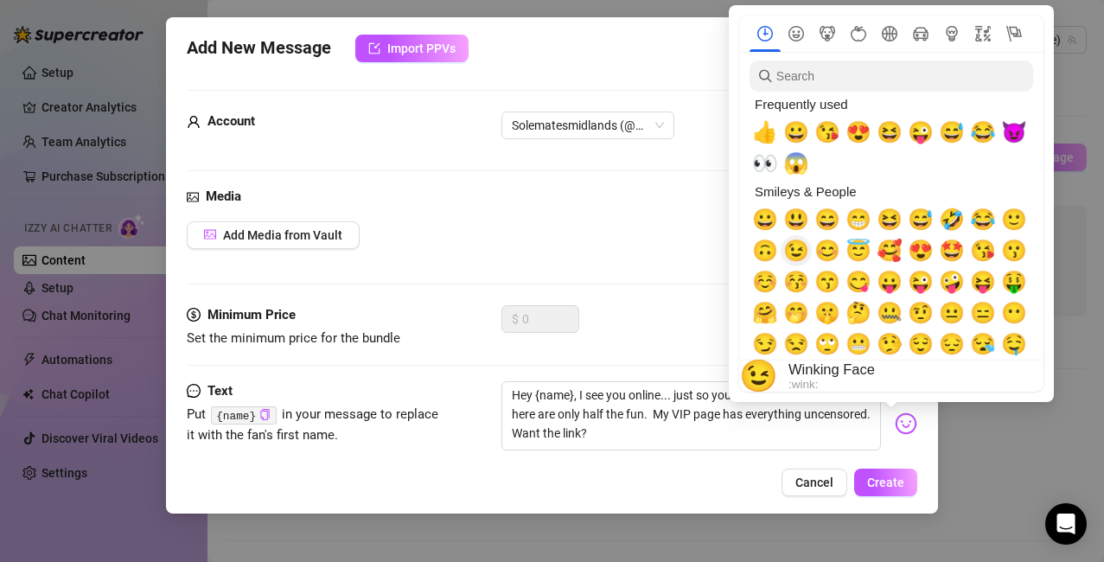
click at [681, 248] on span "😉" at bounding box center [796, 251] width 26 height 24
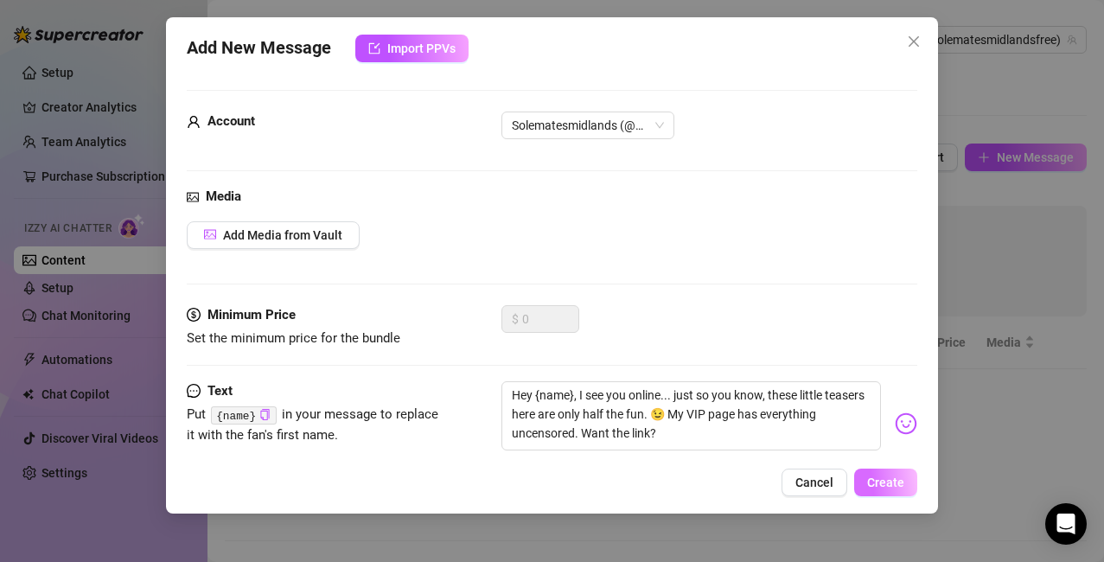
scroll to position [40, 0]
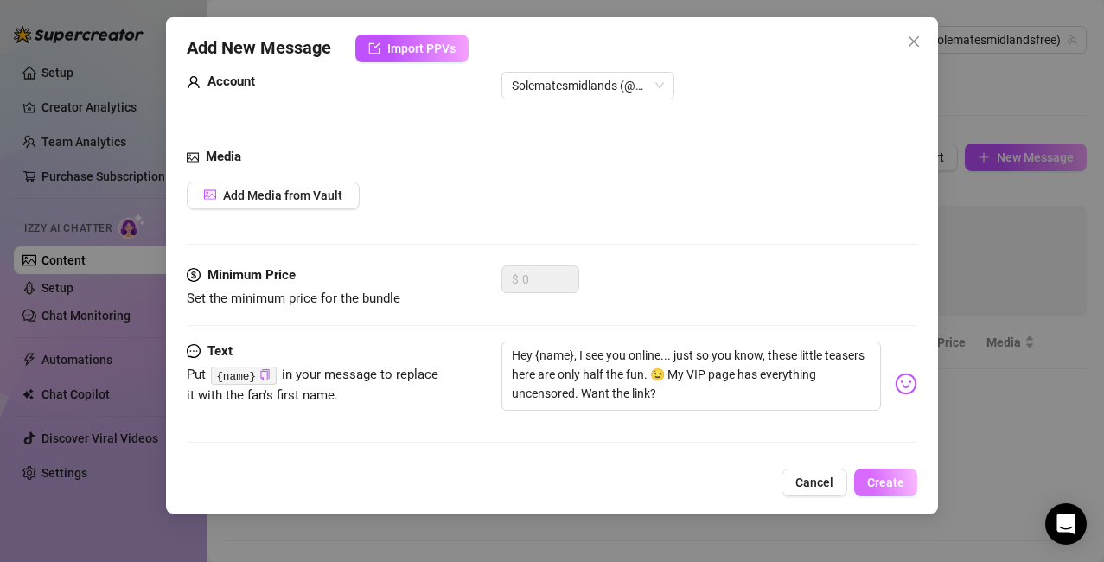
click at [681, 476] on span "Create" at bounding box center [885, 483] width 37 height 14
